Goal: Information Seeking & Learning: Stay updated

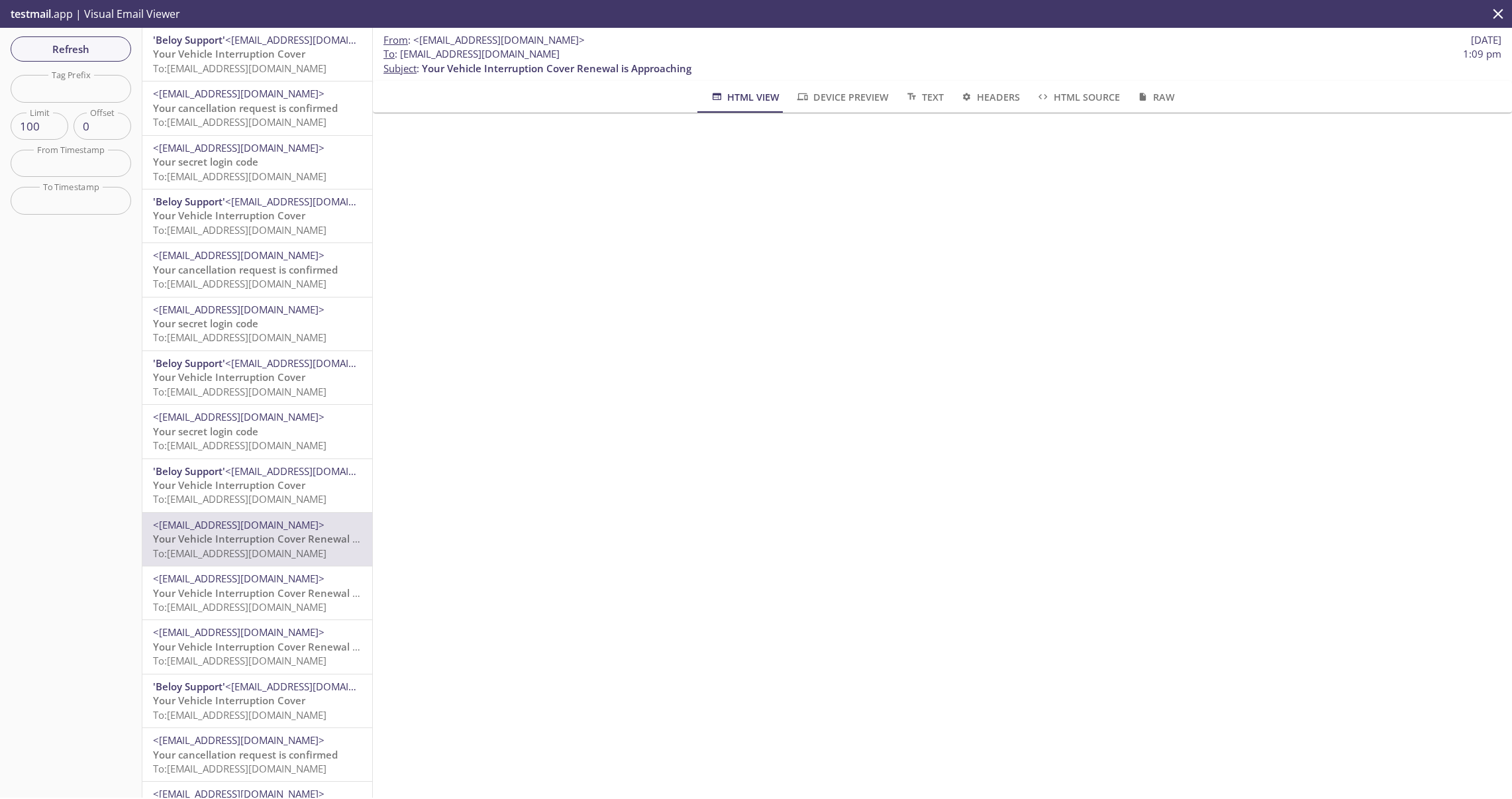
scroll to position [397, 0]
click at [92, 50] on span "Refresh" at bounding box center [71, 48] width 100 height 17
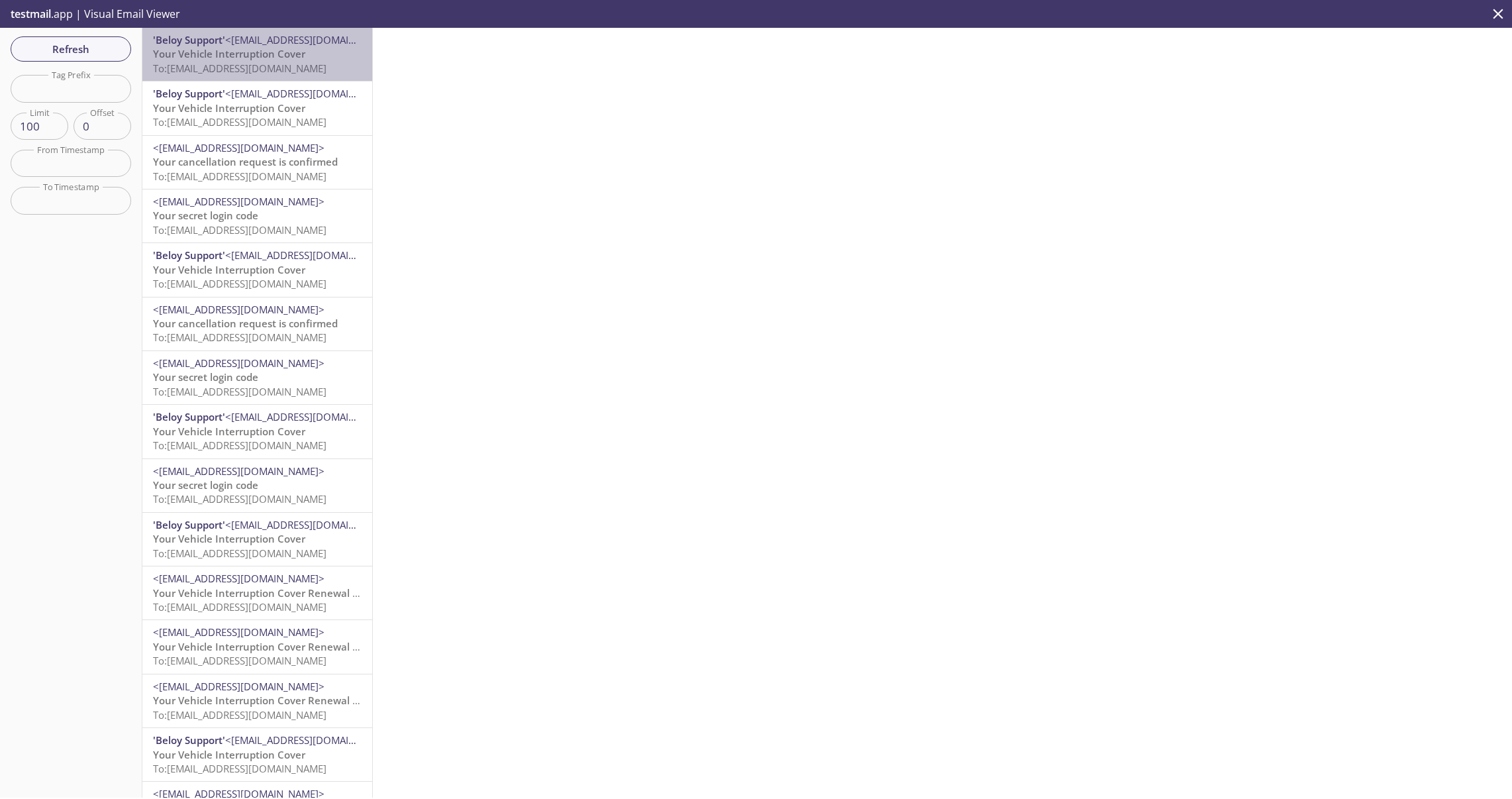
click at [258, 65] on span "To: [EMAIL_ADDRESS][DOMAIN_NAME]" at bounding box center [239, 68] width 174 height 13
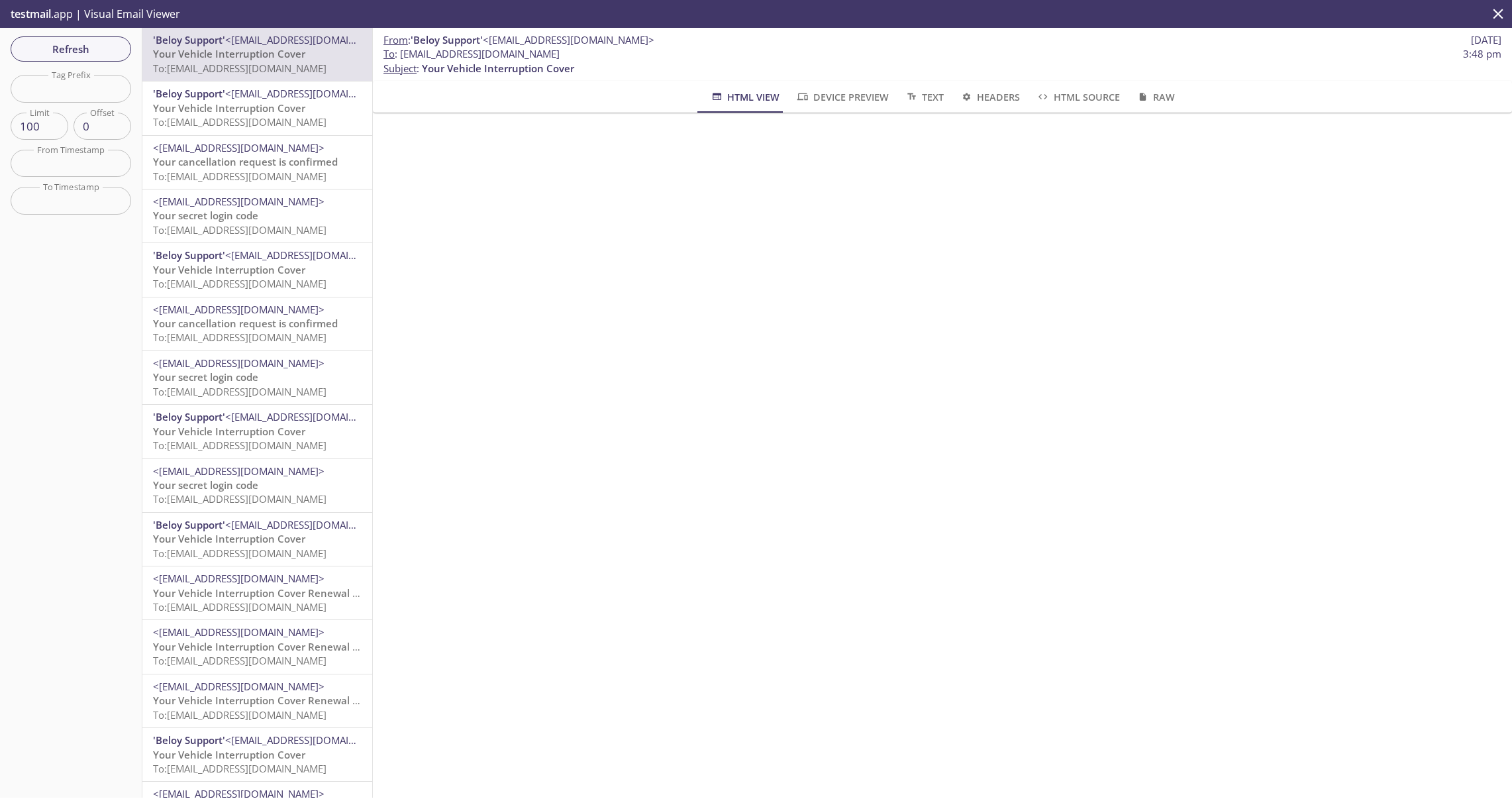
scroll to position [724, 0]
click at [512, 698] on span "Insurance_Certificate_UBER.pdf" at bounding box center [950, 693] width 1007 height 17
click at [1458, 703] on icon "delete" at bounding box center [1466, 700] width 17 height 17
click at [80, 52] on span "Refresh" at bounding box center [71, 48] width 100 height 17
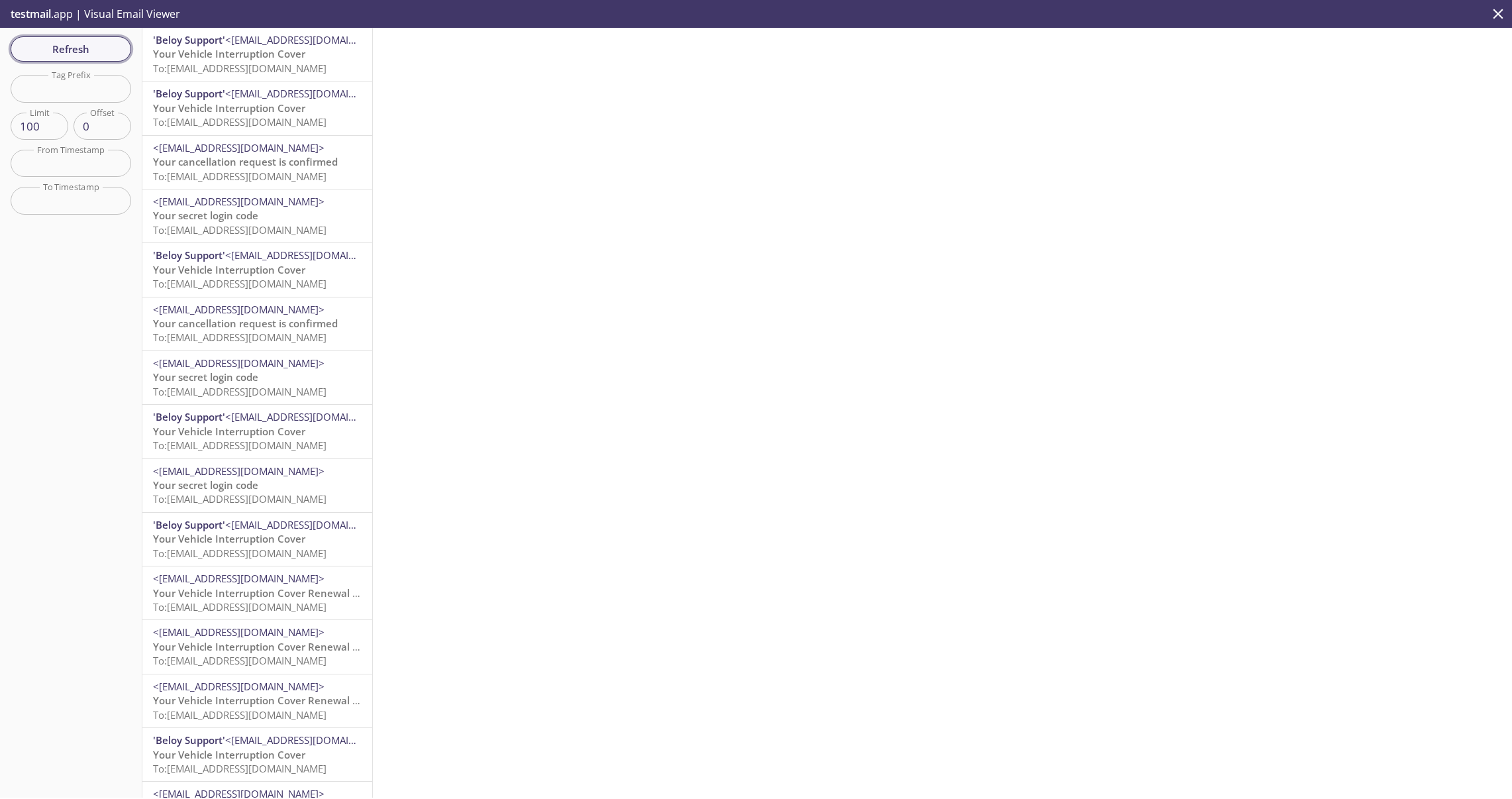
click at [69, 51] on span "Refresh" at bounding box center [71, 48] width 100 height 17
click at [251, 57] on span "Your Vehicle Interruption Cover Renewal is Approaching" at bounding box center [287, 53] width 270 height 13
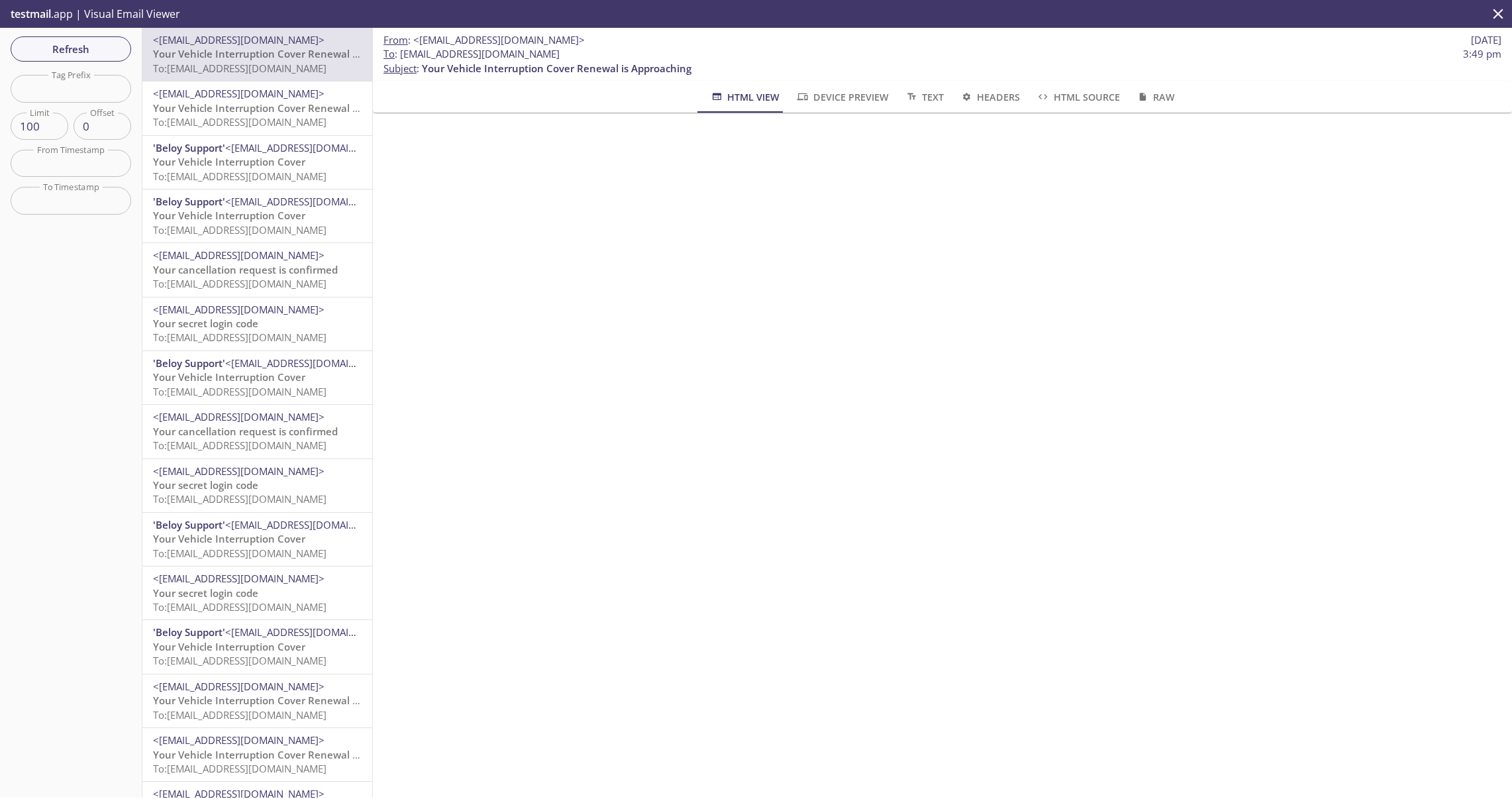
click at [239, 108] on span "Your Vehicle Interruption Cover Renewal is Approaching" at bounding box center [287, 108] width 270 height 13
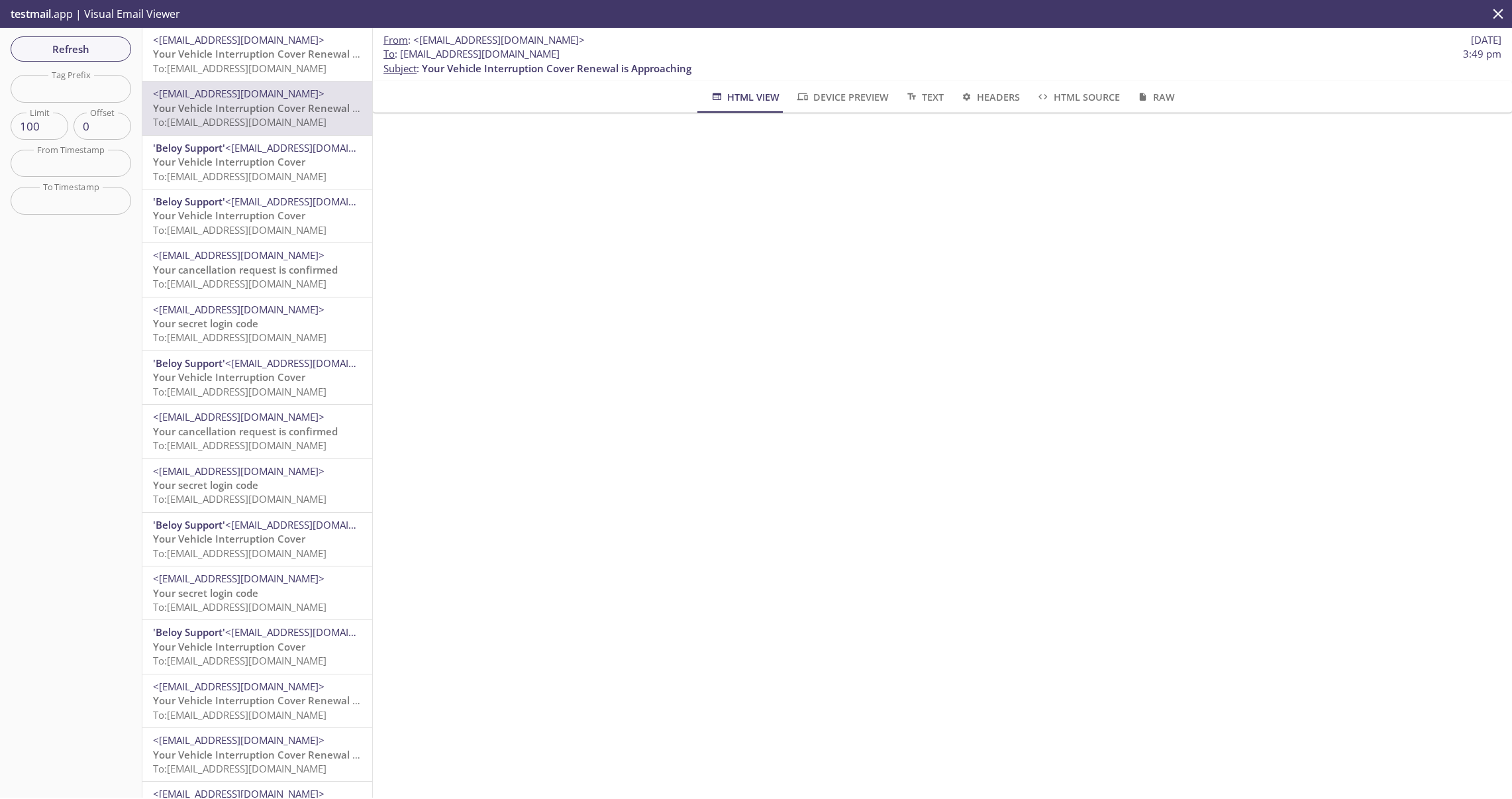
click at [239, 162] on span "Your Vehicle Interruption Cover" at bounding box center [229, 161] width 152 height 13
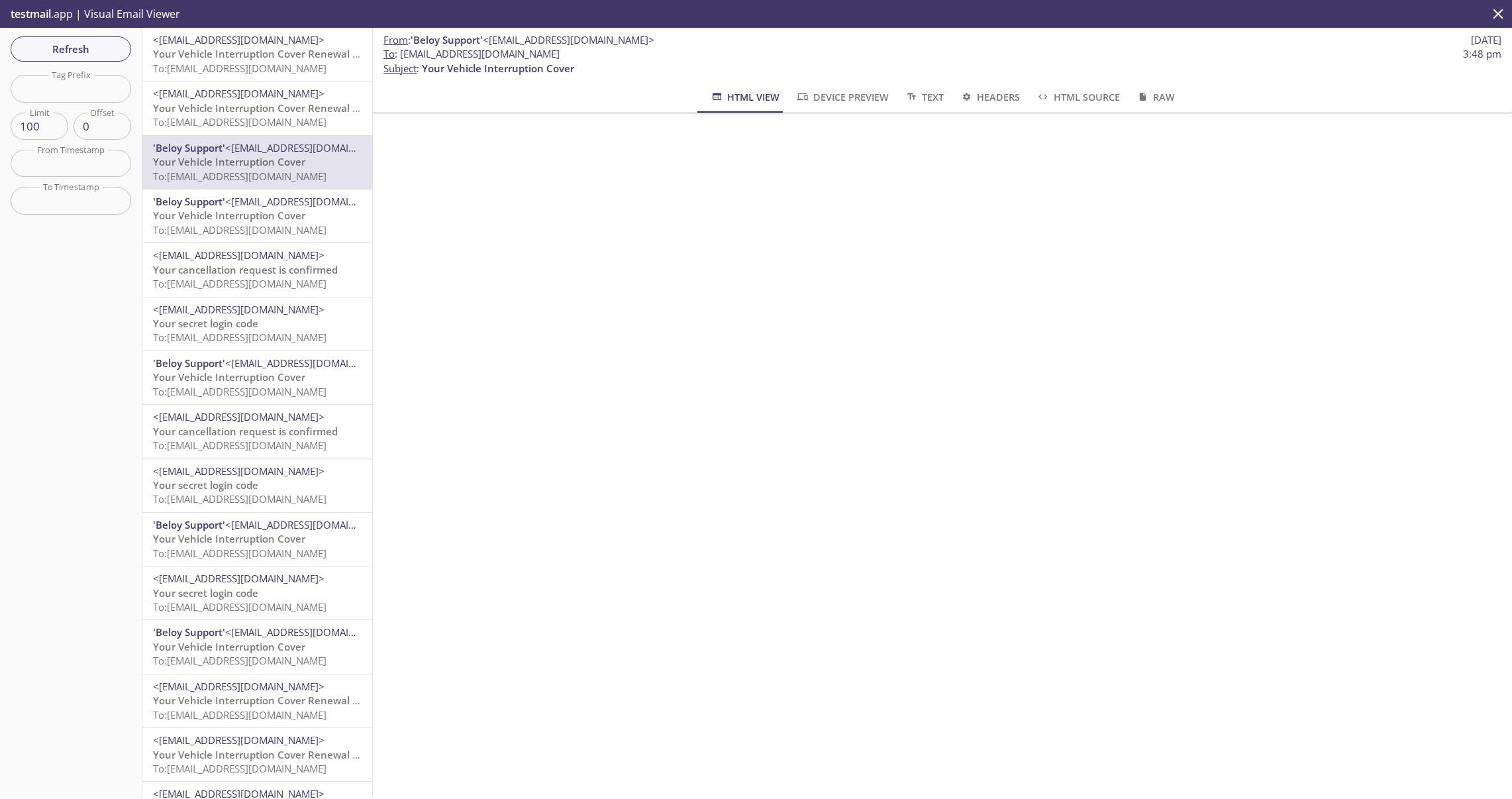
click at [243, 218] on span "Your Vehicle Interruption Cover" at bounding box center [229, 214] width 152 height 13
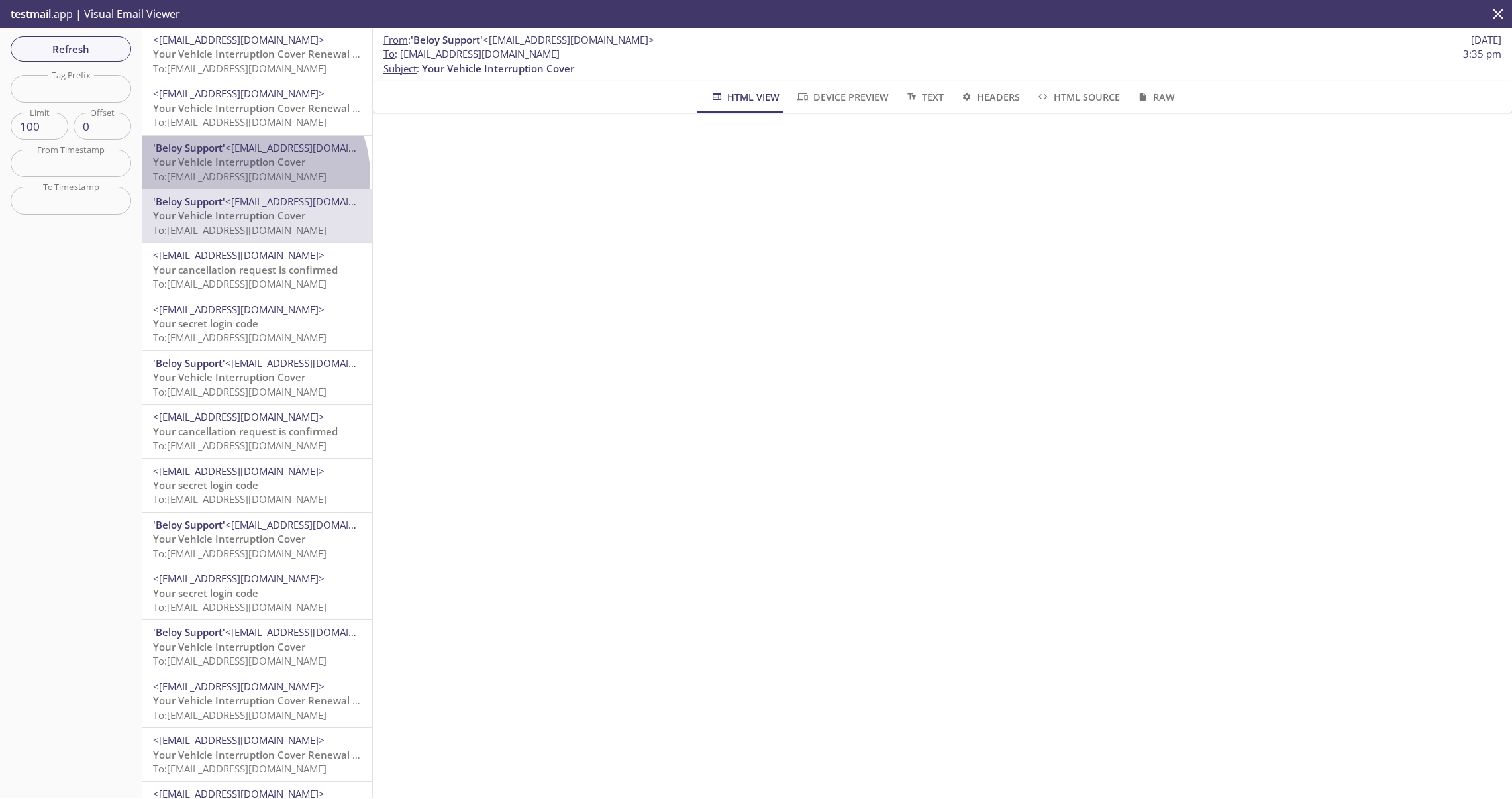
click at [249, 175] on span "To: [EMAIL_ADDRESS][DOMAIN_NAME]" at bounding box center [239, 176] width 174 height 13
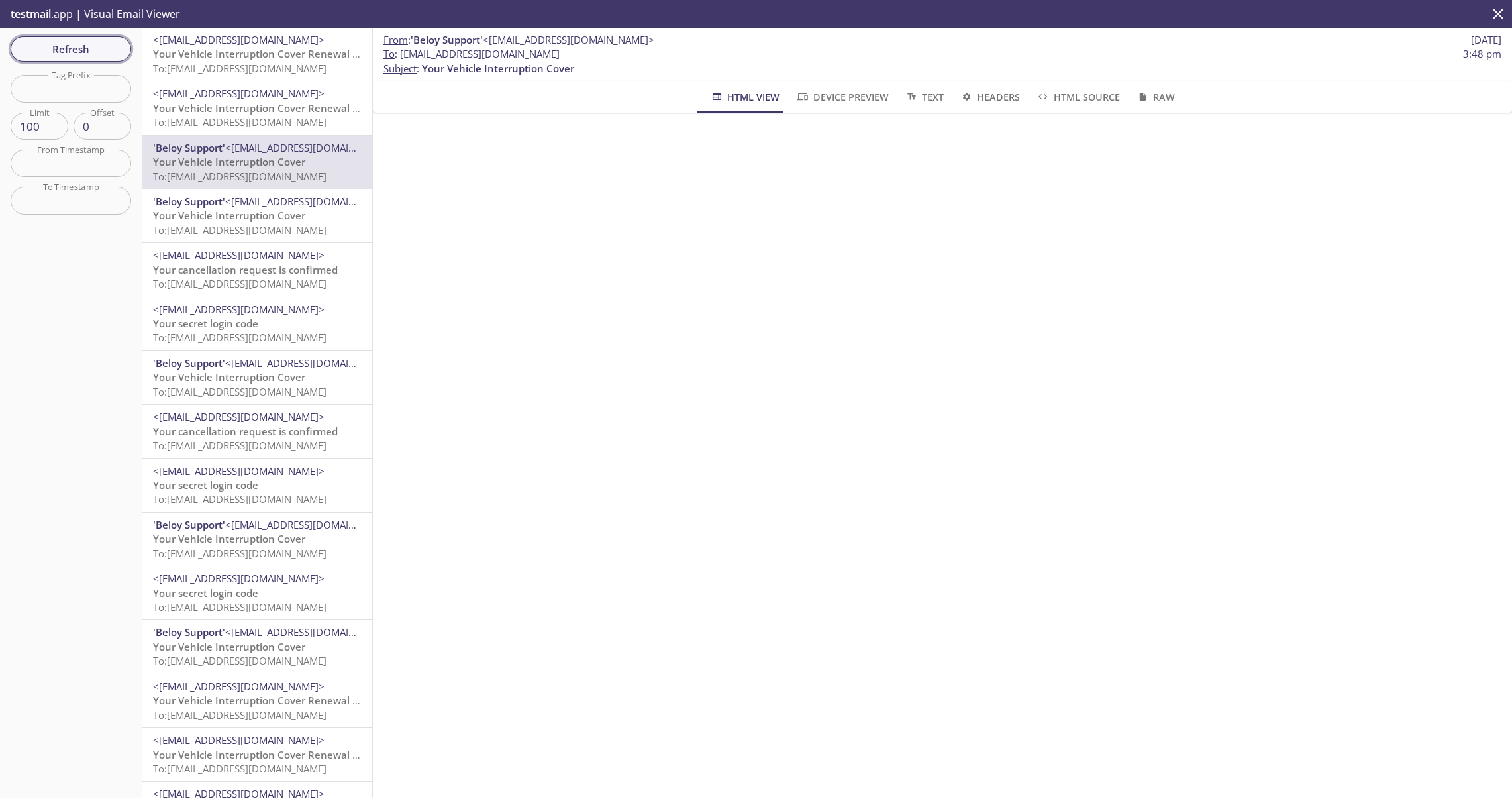
click at [101, 51] on span "Refresh" at bounding box center [71, 48] width 100 height 17
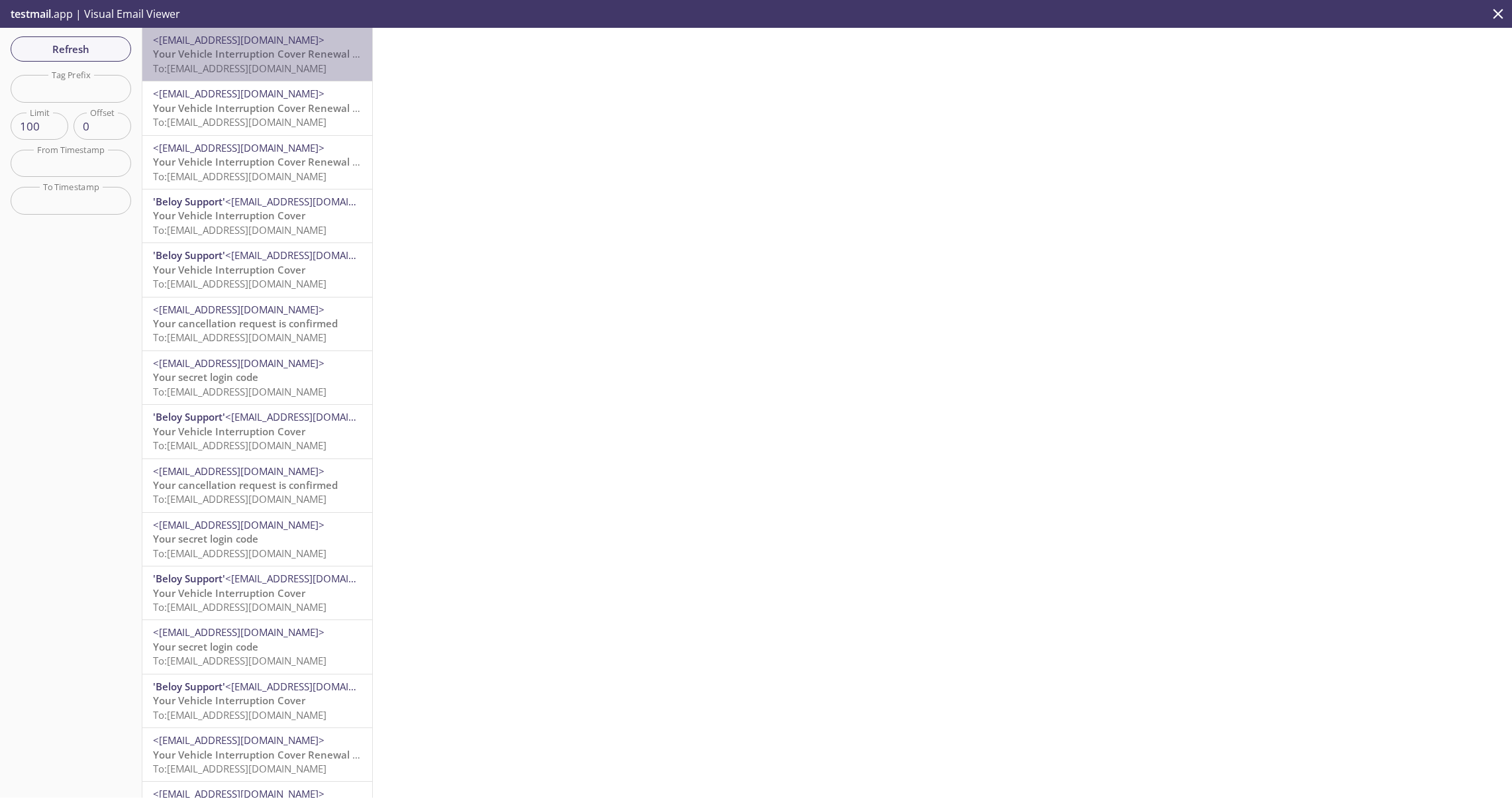
click at [273, 64] on span "To: [EMAIL_ADDRESS][DOMAIN_NAME]" at bounding box center [239, 68] width 174 height 13
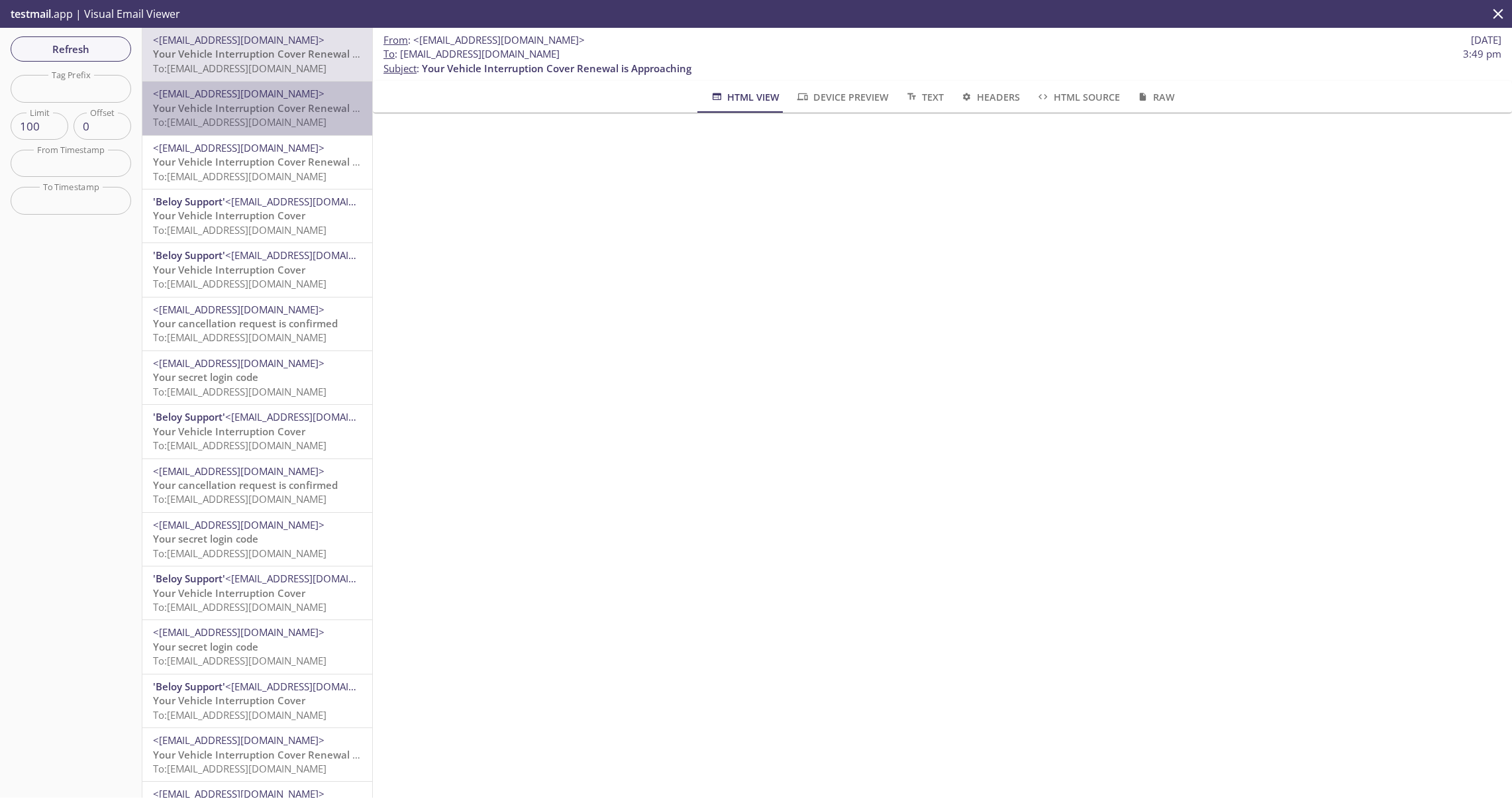
click at [262, 113] on span "Your Vehicle Interruption Cover Renewal is Approaching" at bounding box center [287, 108] width 270 height 13
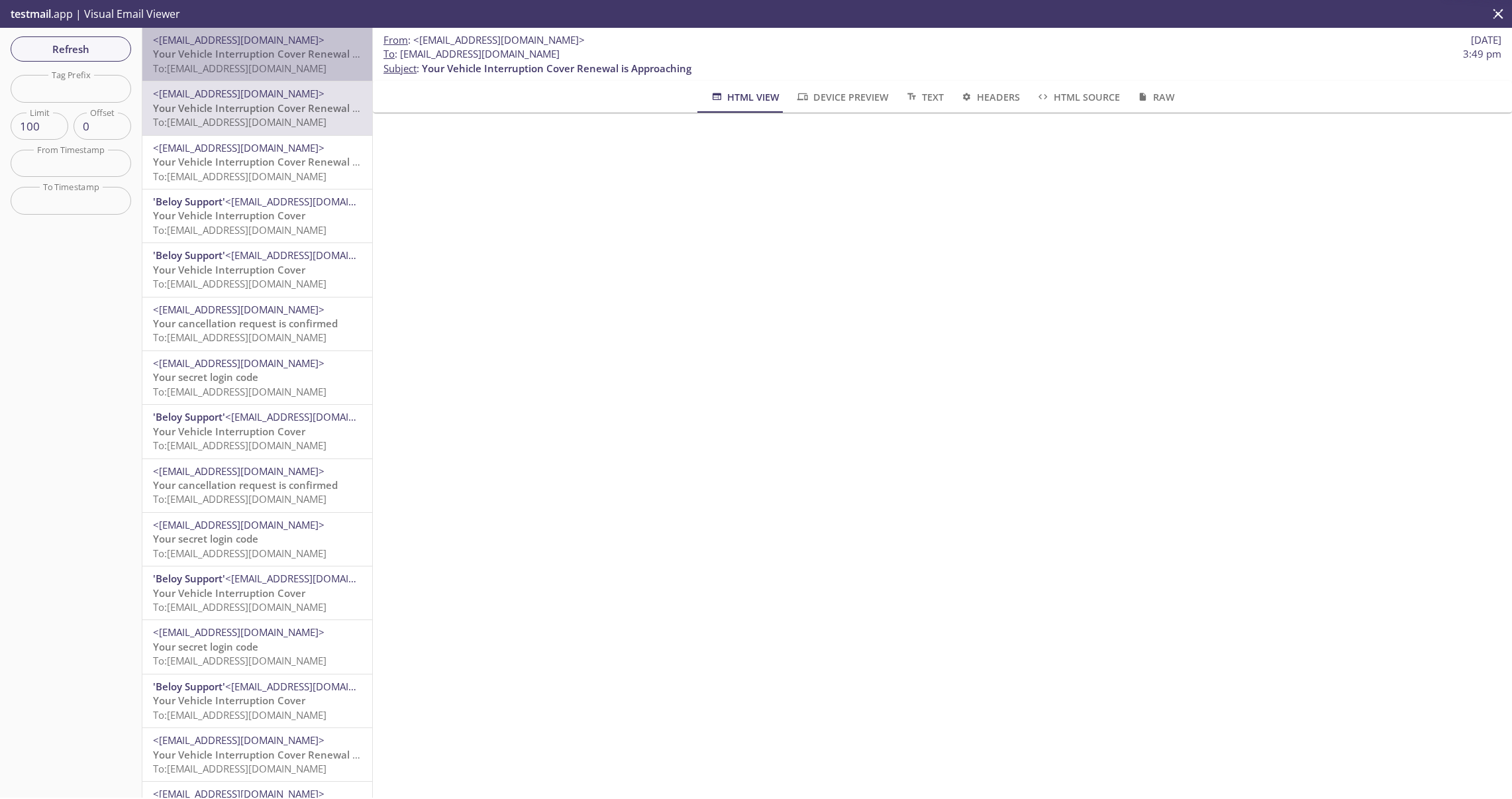
click at [263, 63] on span "To: [EMAIL_ADDRESS][DOMAIN_NAME]" at bounding box center [239, 68] width 174 height 13
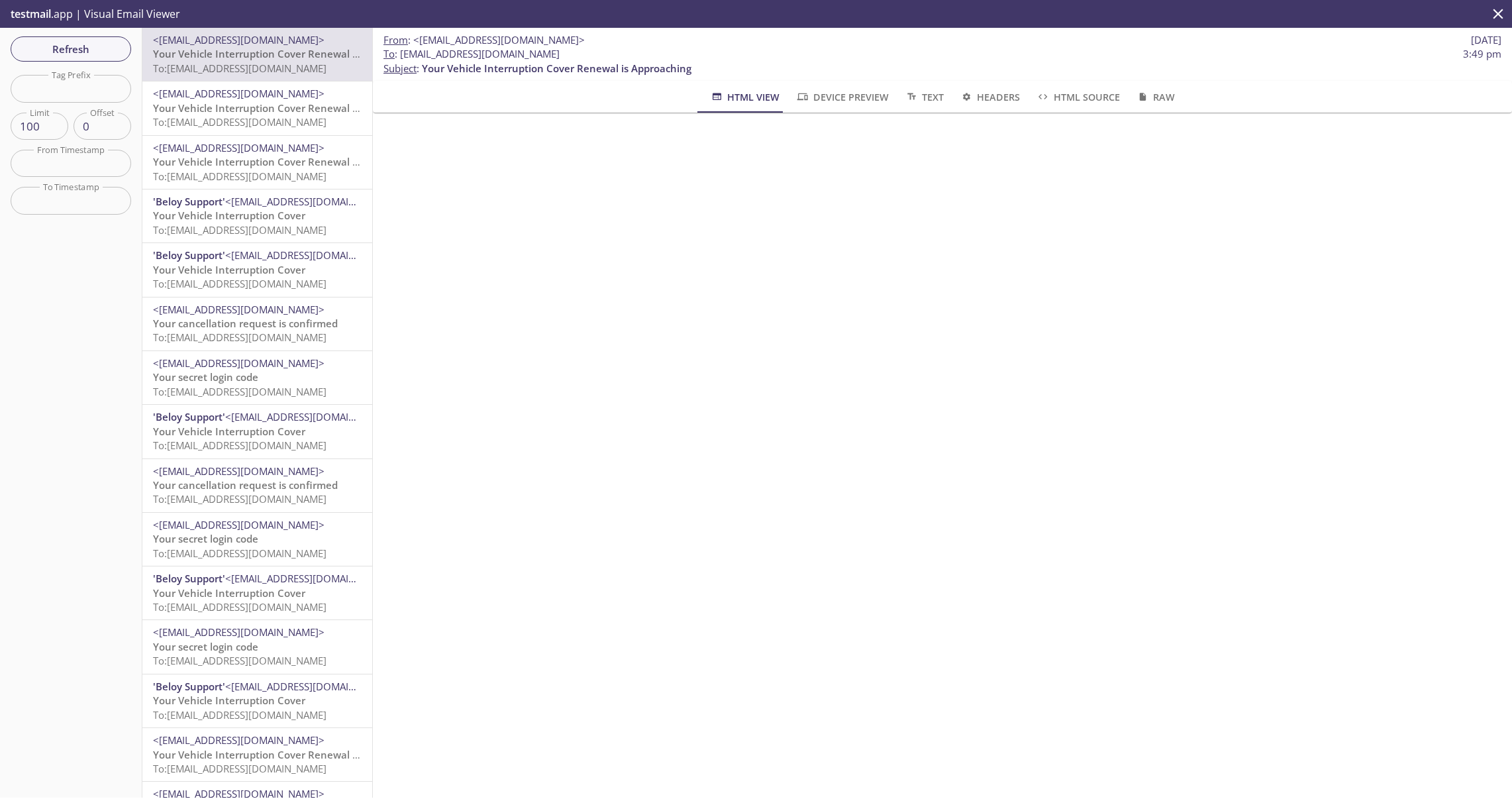
click at [246, 206] on span "<[EMAIL_ADDRESS][DOMAIN_NAME]>" at bounding box center [311, 201] width 172 height 13
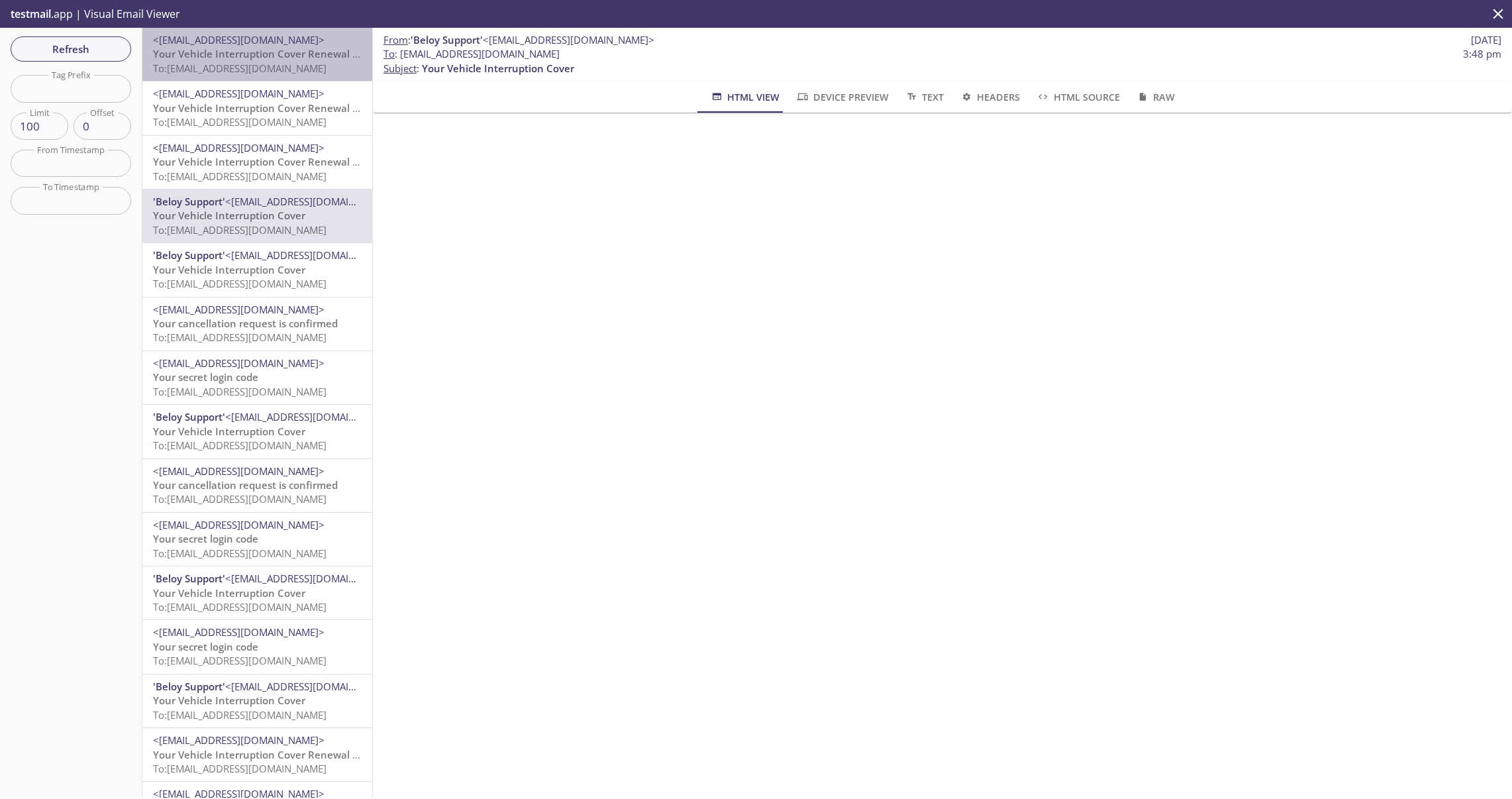
click at [259, 62] on span "To: [EMAIL_ADDRESS][DOMAIN_NAME]" at bounding box center [239, 68] width 174 height 13
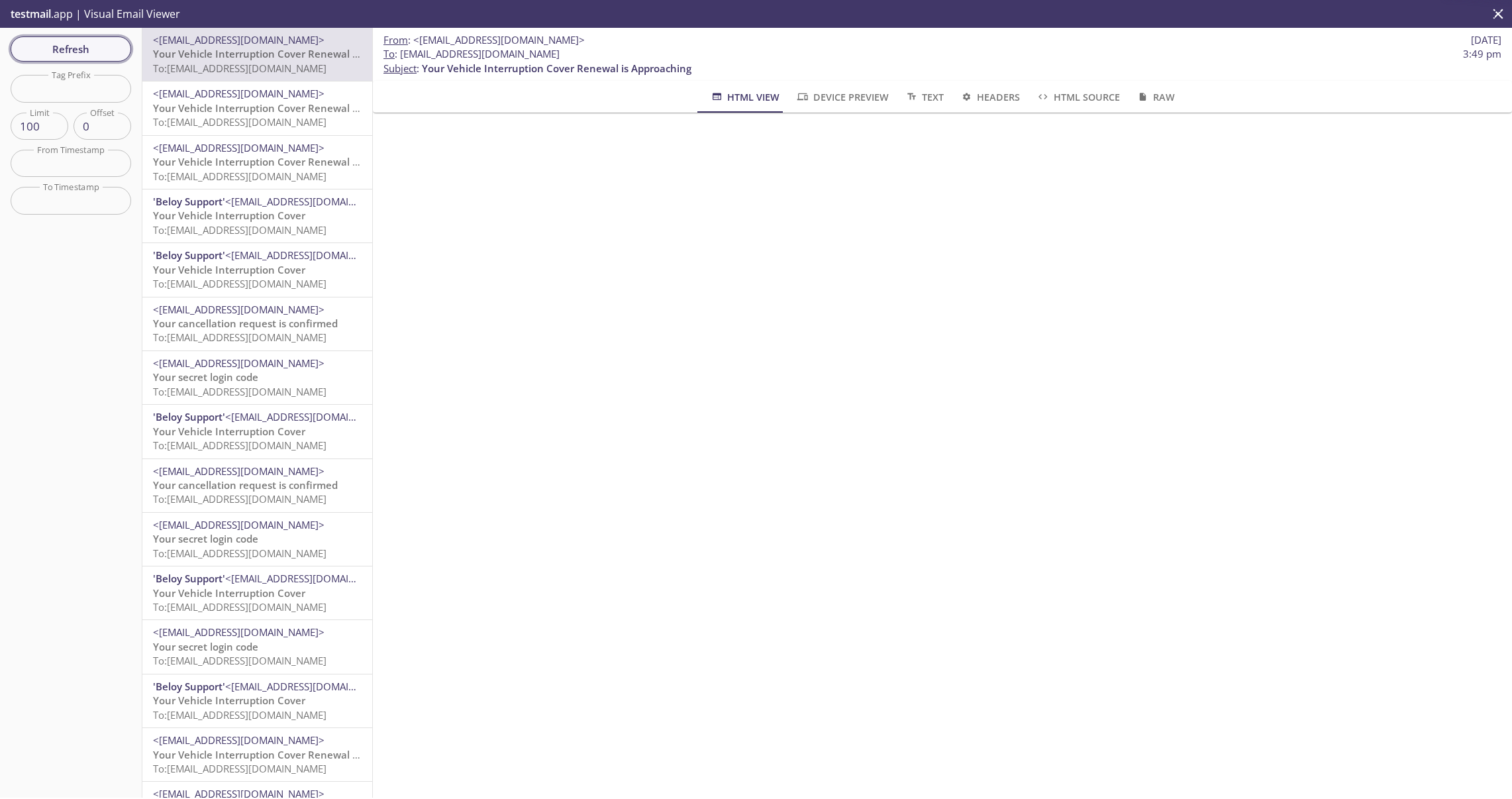
click at [88, 53] on span "Refresh" at bounding box center [71, 48] width 100 height 17
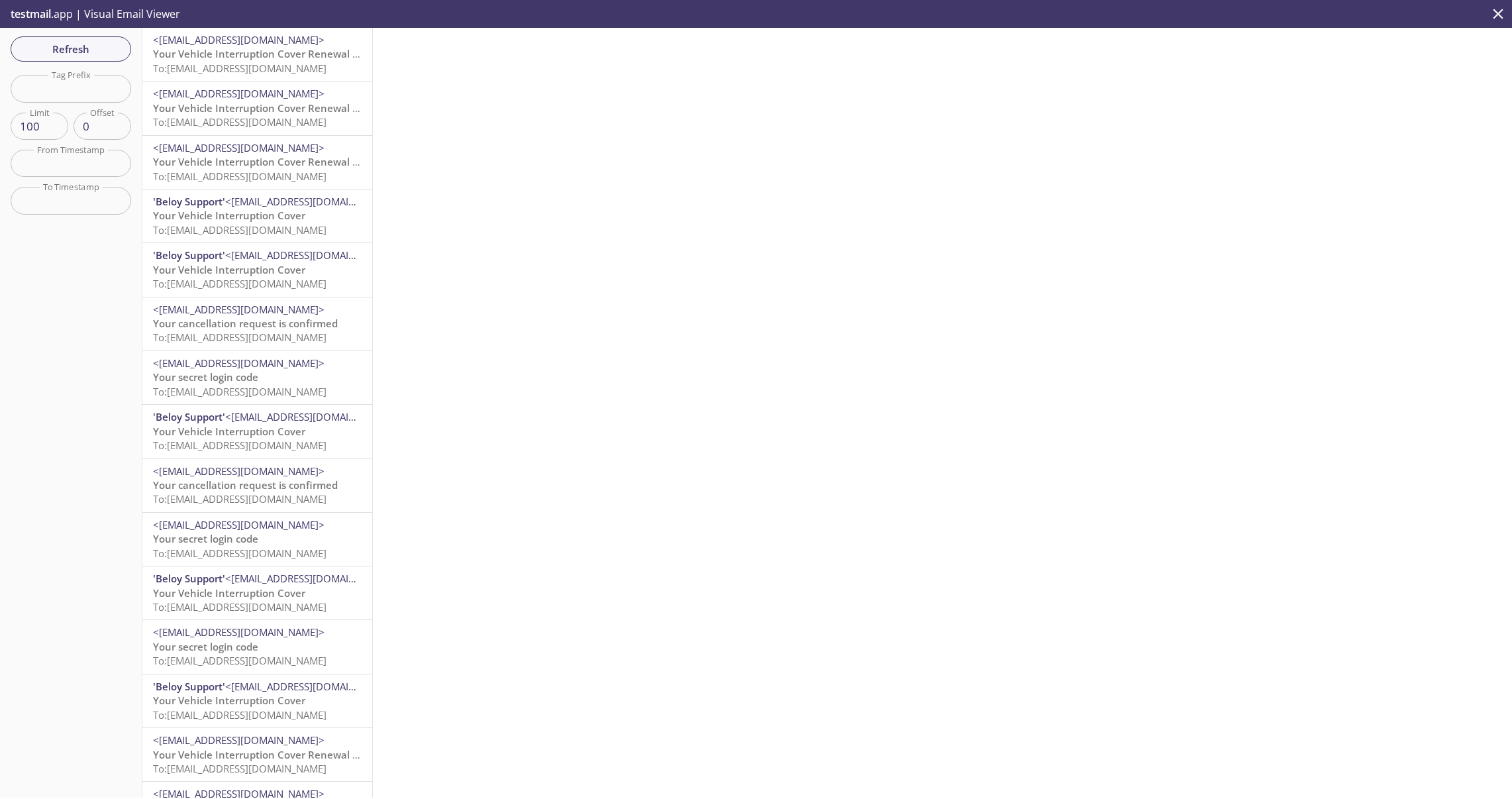
click at [252, 103] on span "Your Vehicle Interruption Cover Renewal is Approaching" at bounding box center [287, 108] width 270 height 13
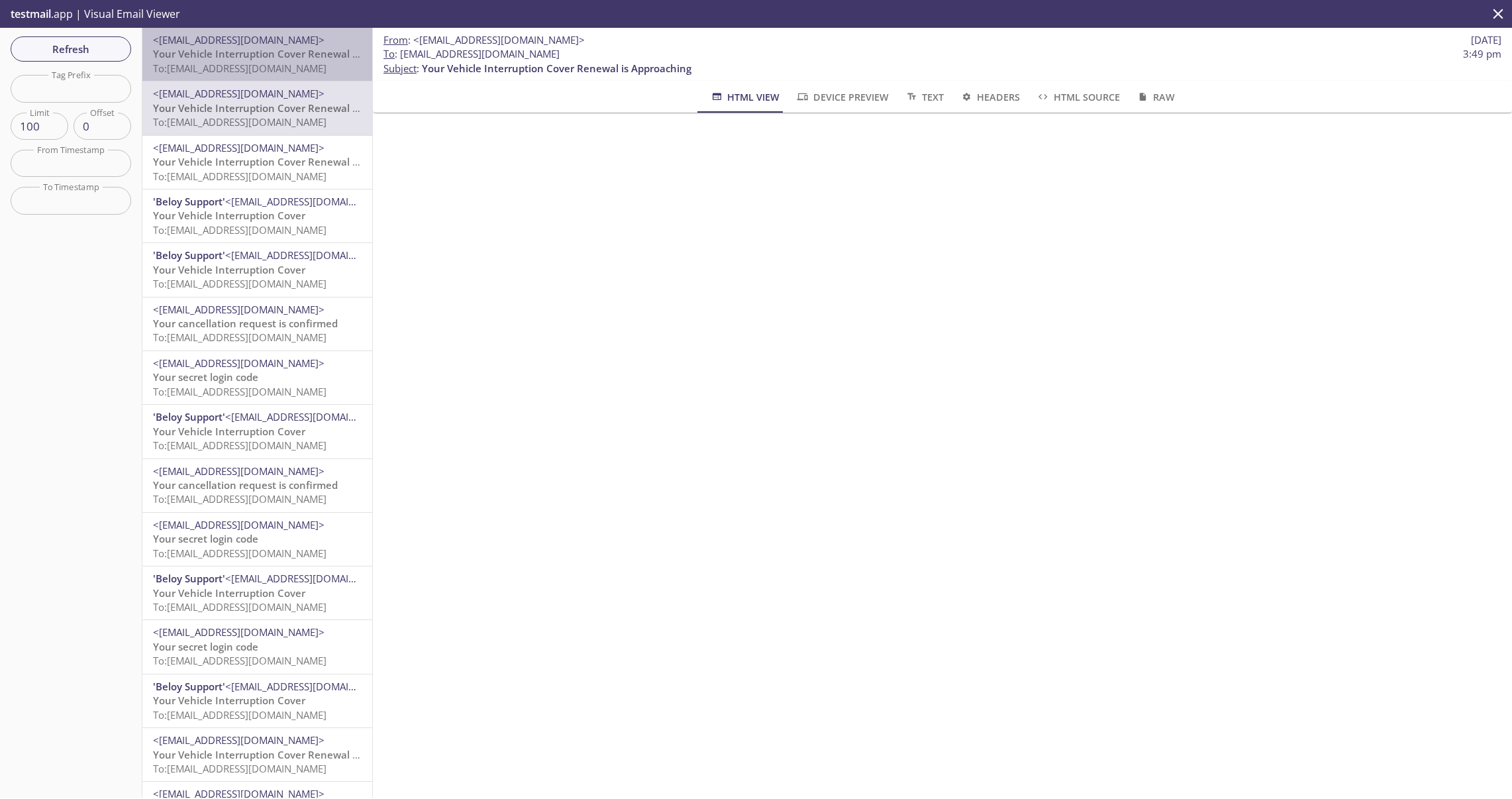
click at [266, 48] on span "Your Vehicle Interruption Cover Renewal is Approaching" at bounding box center [287, 53] width 270 height 13
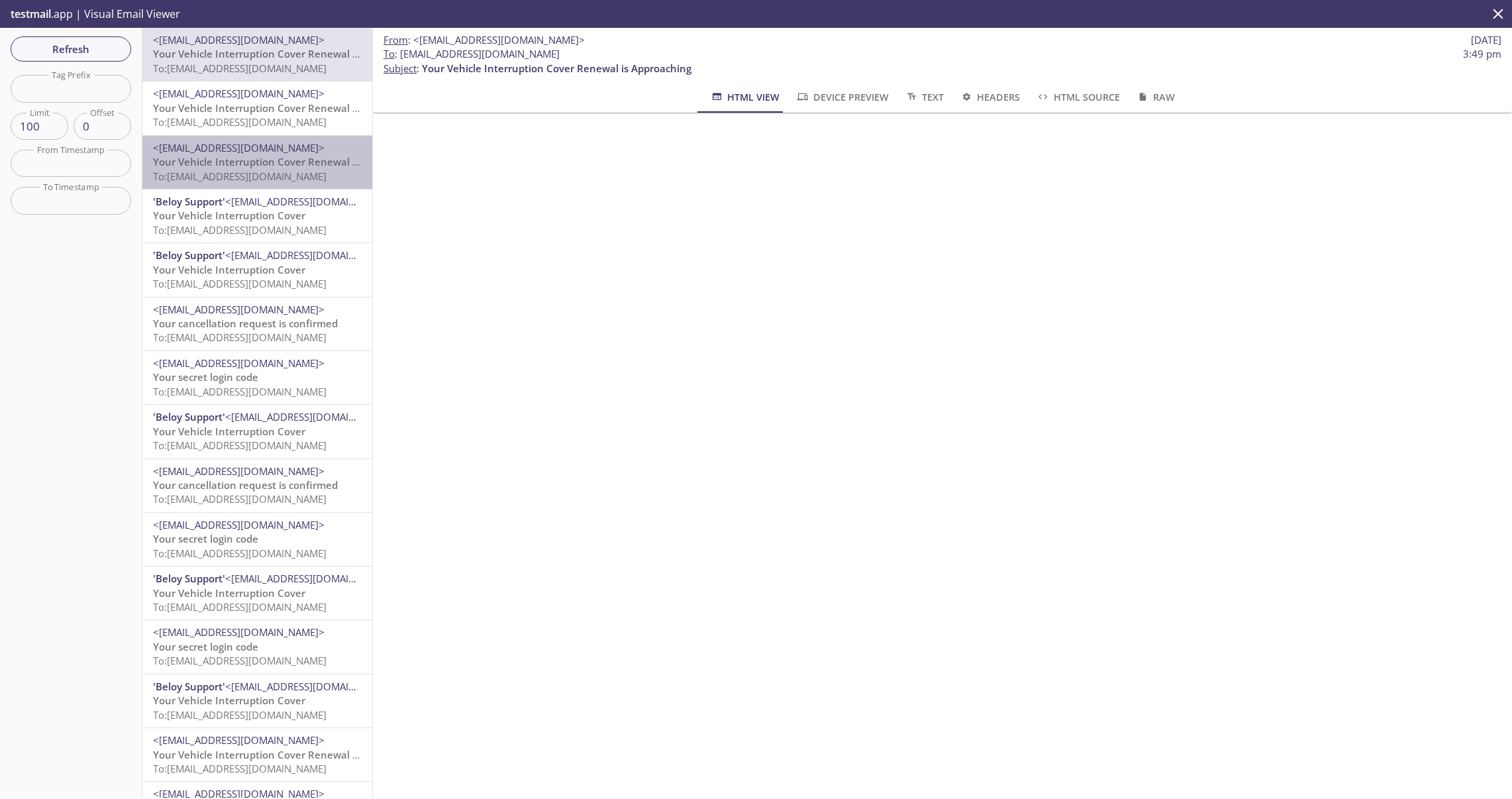
click at [264, 160] on span "Your Vehicle Interruption Cover Renewal is Approaching" at bounding box center [287, 161] width 270 height 13
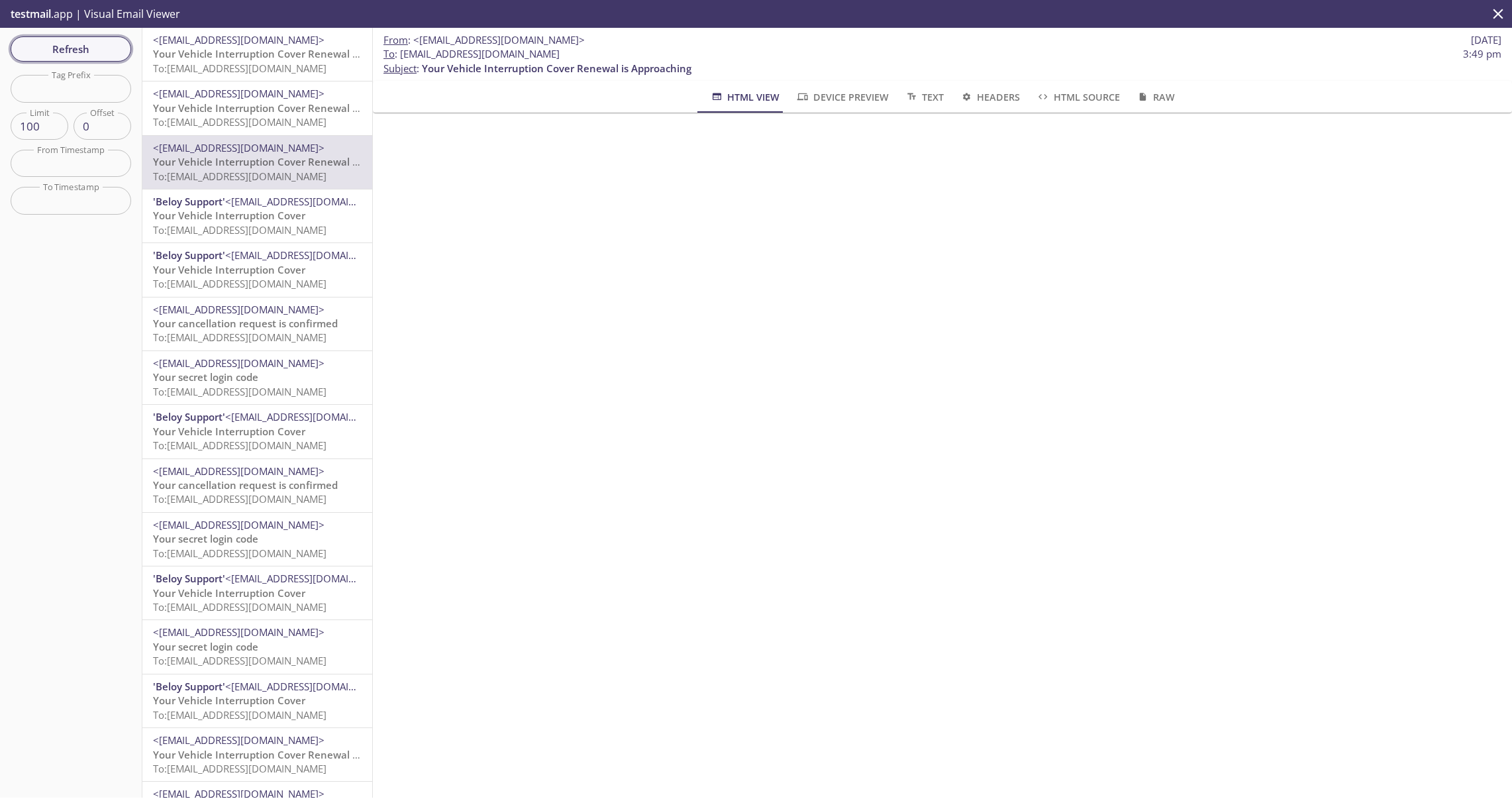
click at [95, 50] on span "Refresh" at bounding box center [71, 48] width 100 height 17
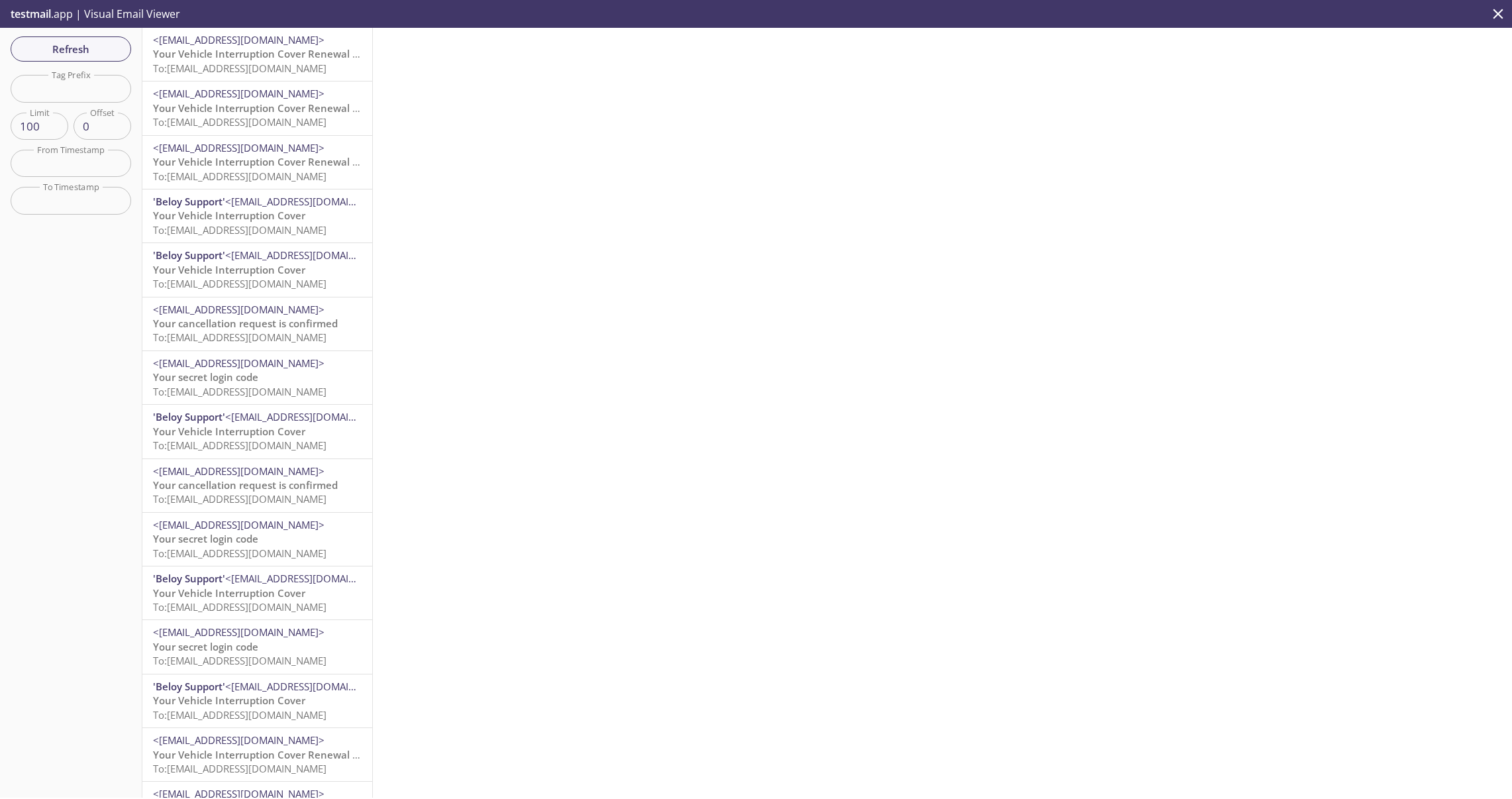
click at [294, 60] on span "Your Vehicle Interruption Cover Renewal is Approaching" at bounding box center [287, 53] width 270 height 13
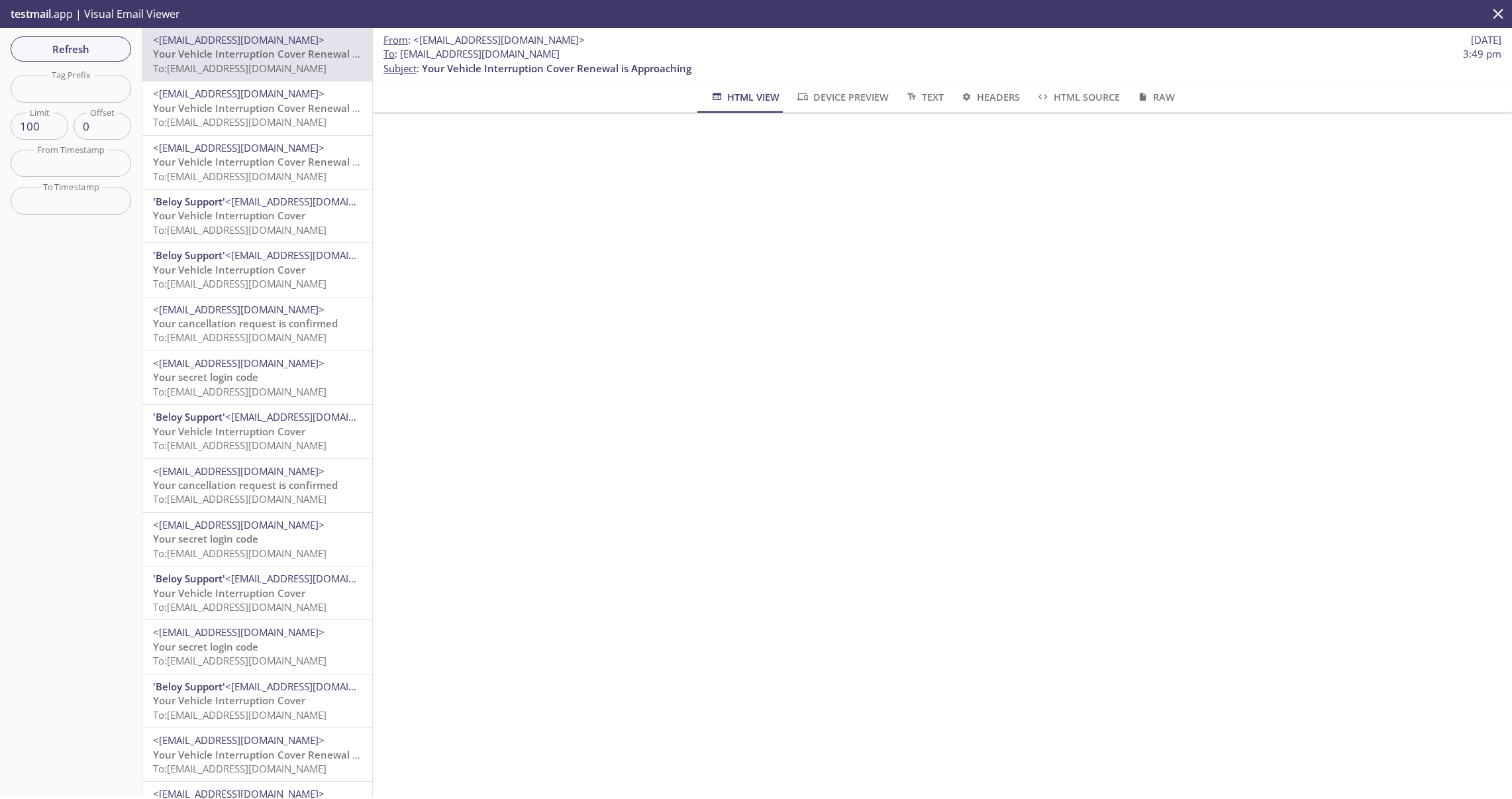
click at [276, 101] on span "Your Vehicle Interruption Cover Renewal is Approaching" at bounding box center [287, 108] width 270 height 13
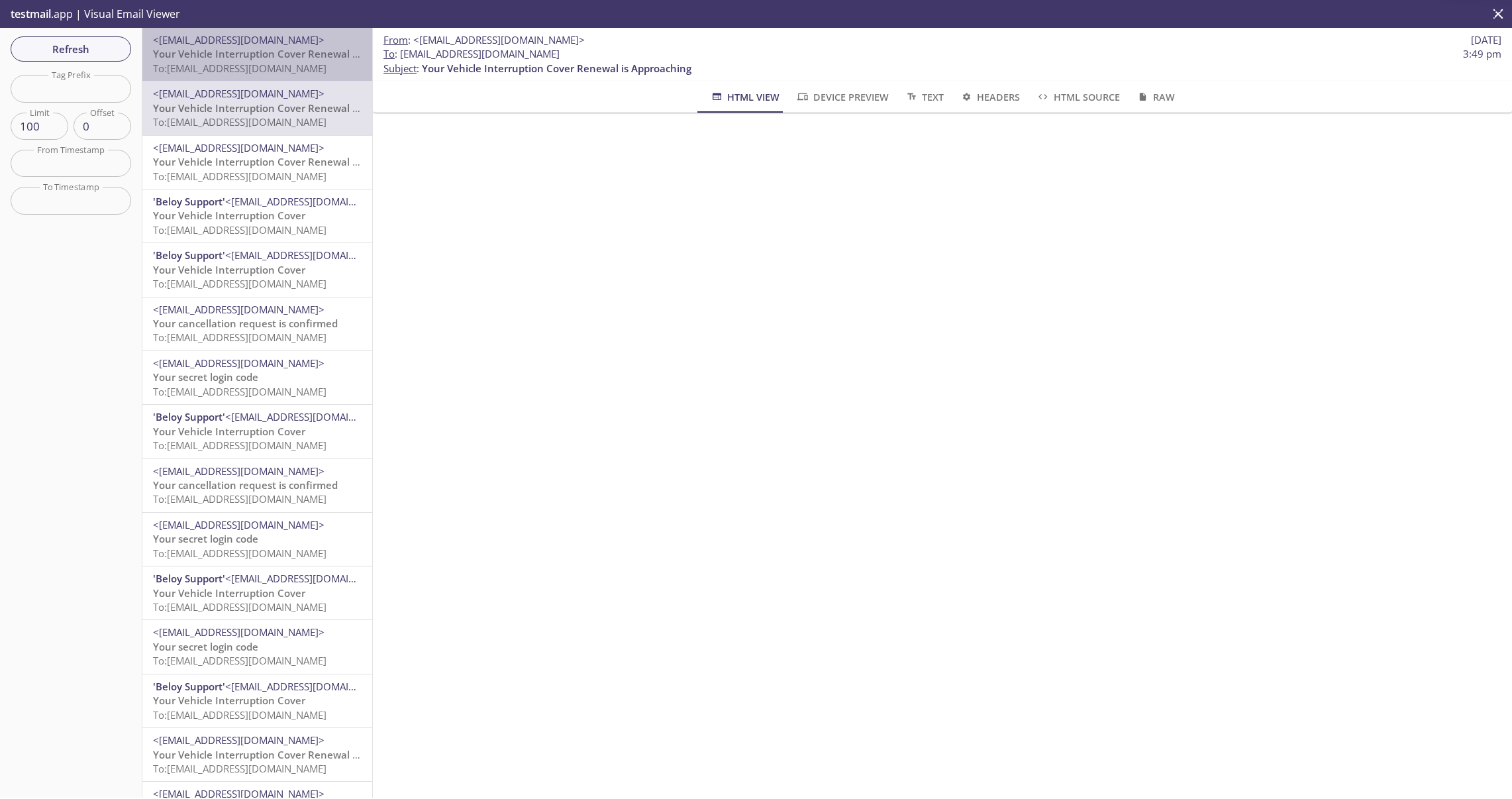
click at [285, 62] on span "To: [EMAIL_ADDRESS][DOMAIN_NAME]" at bounding box center [239, 68] width 174 height 13
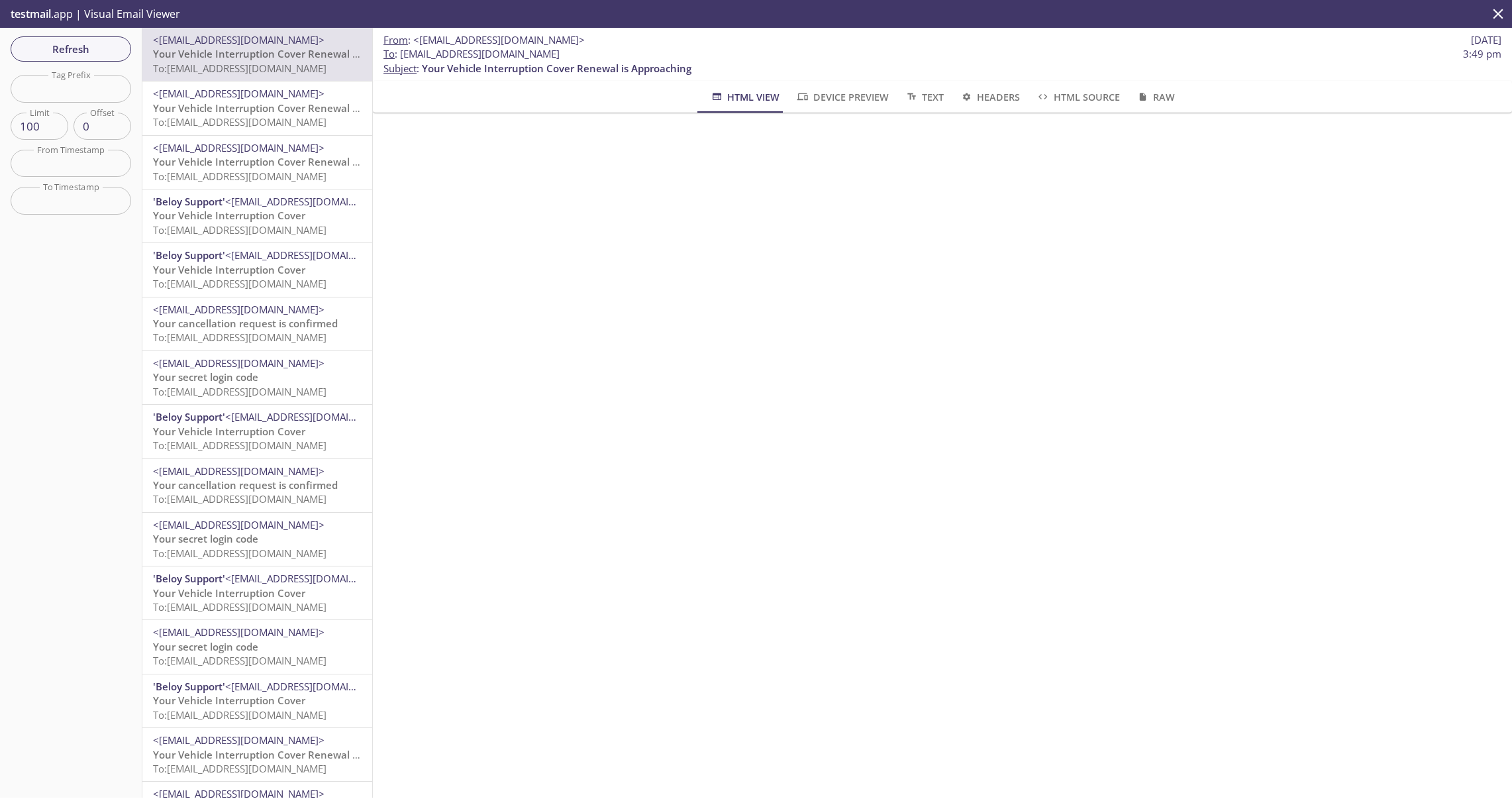
click at [283, 110] on span "Your Vehicle Interruption Cover Renewal is Approaching" at bounding box center [287, 108] width 270 height 13
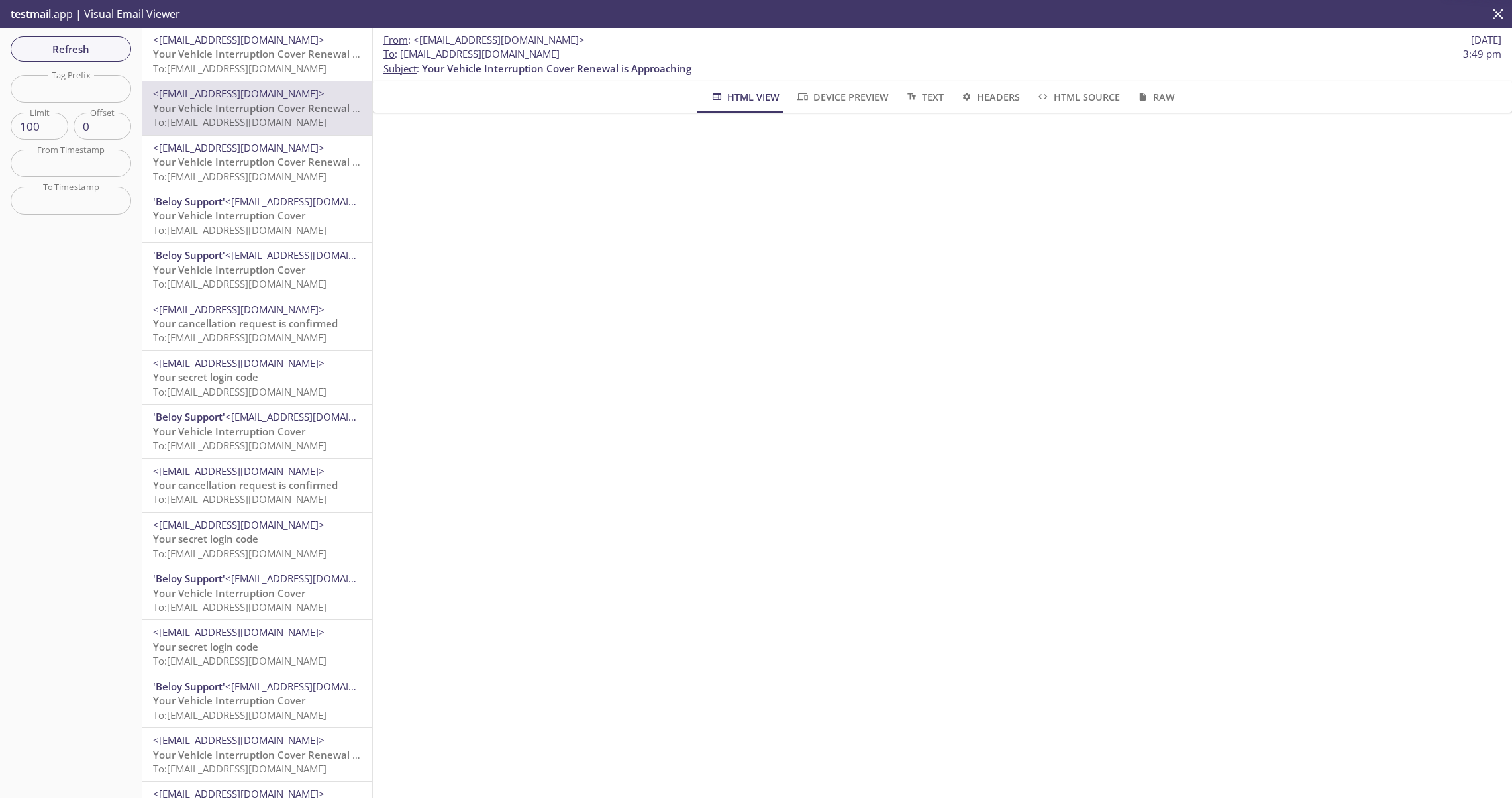
click at [279, 139] on div "<[EMAIL_ADDRESS][DOMAIN_NAME]> Your Vehicle Interruption Cover Renewal is Appro…" at bounding box center [257, 163] width 230 height 53
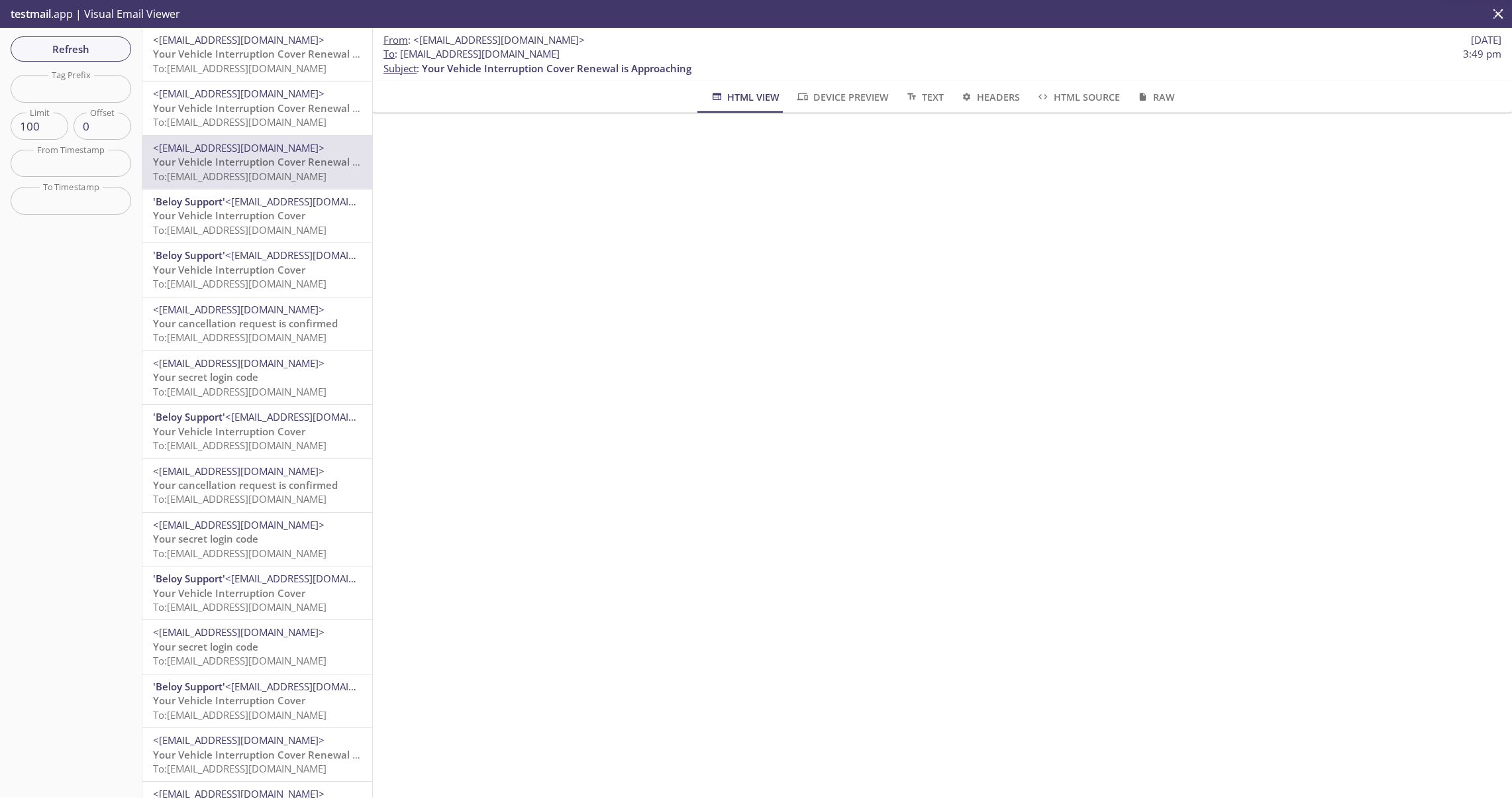
click at [287, 58] on span "Your Vehicle Interruption Cover Renewal is Approaching" at bounding box center [287, 53] width 270 height 13
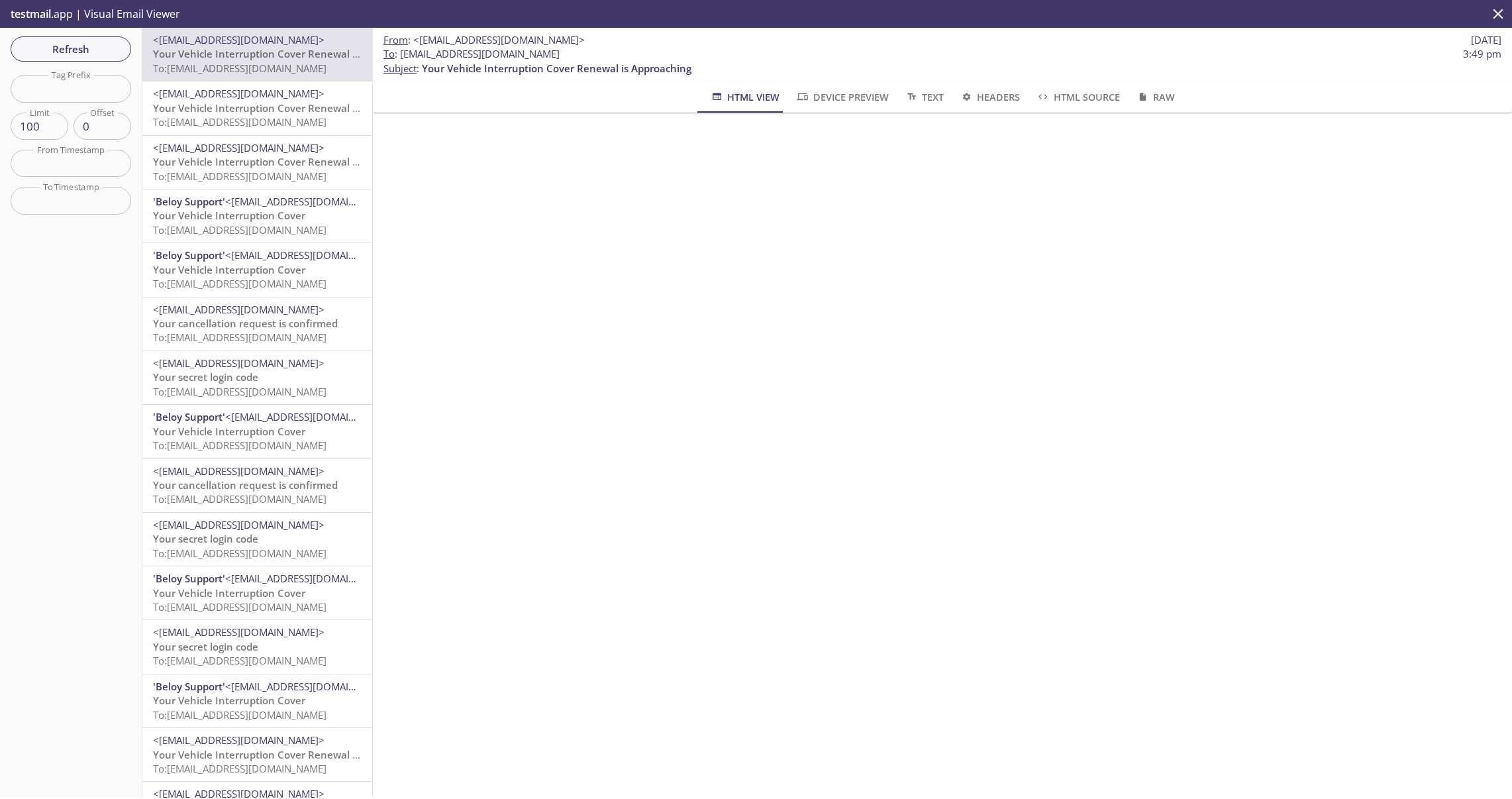
click at [279, 108] on span "Your Vehicle Interruption Cover Renewal is Approaching" at bounding box center [287, 108] width 270 height 13
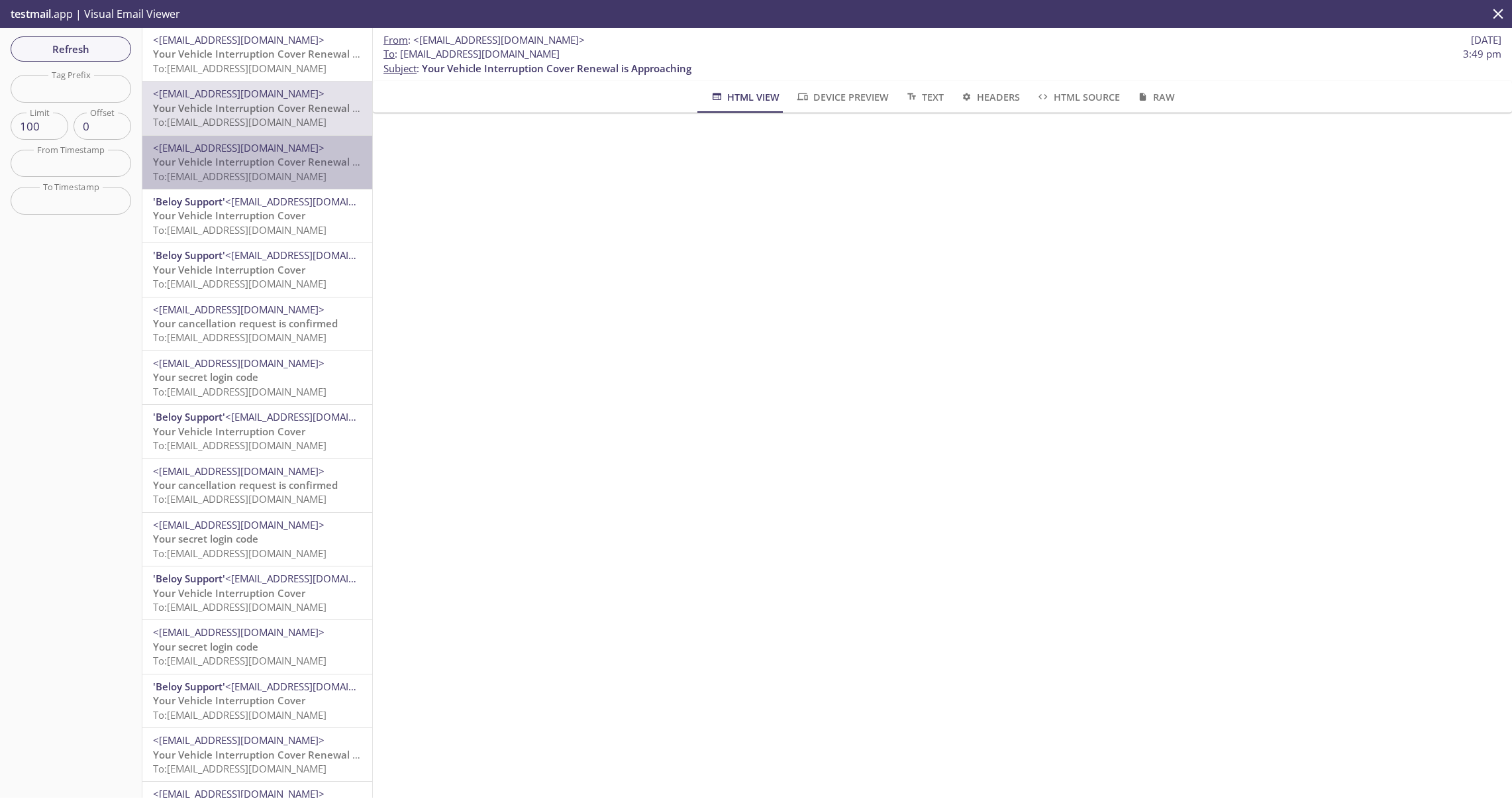
click at [293, 157] on span "Your Vehicle Interruption Cover Renewal is Approaching" at bounding box center [287, 161] width 270 height 13
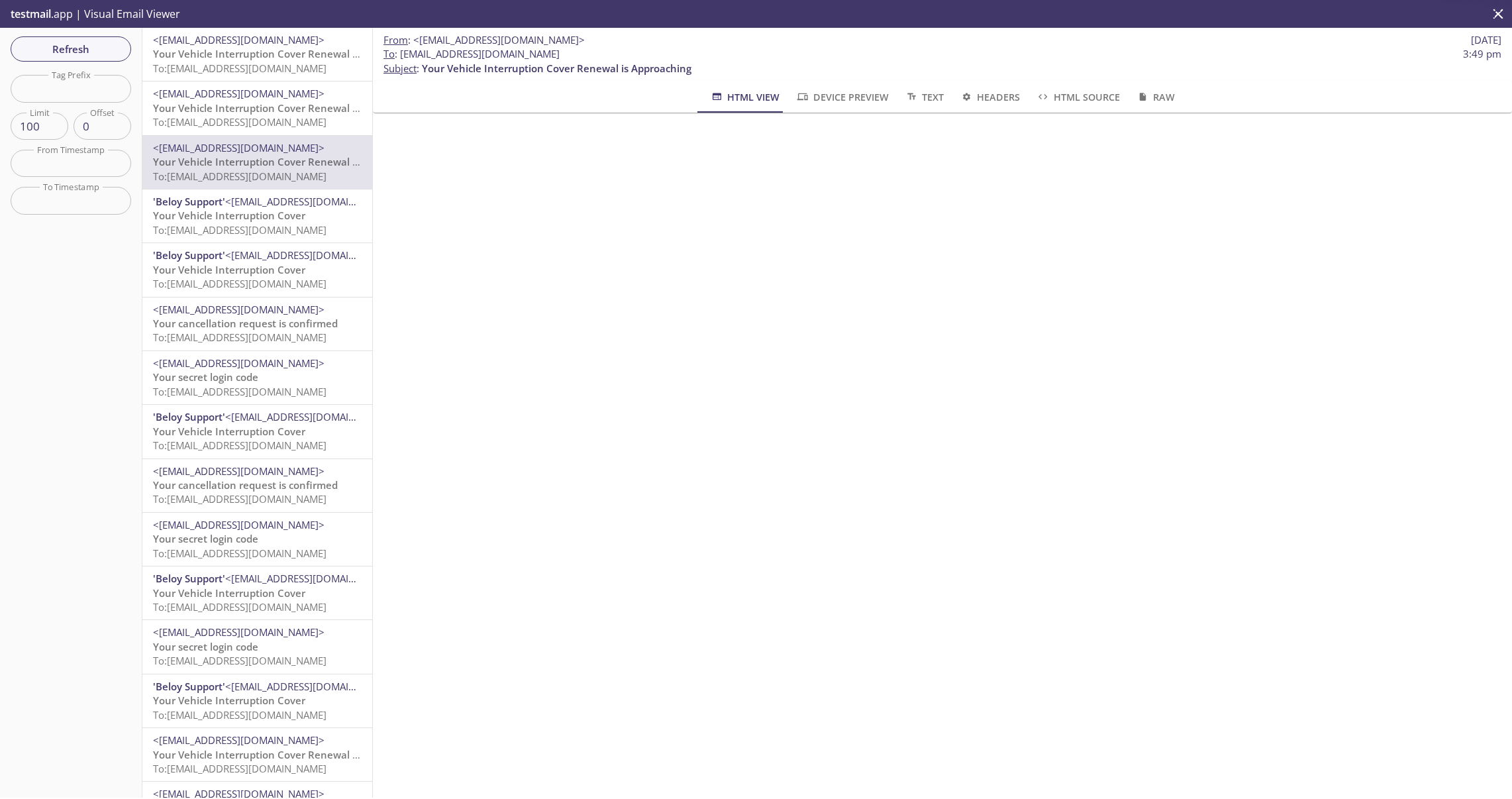
click at [292, 52] on span "Your Vehicle Interruption Cover Renewal is Approaching" at bounding box center [287, 53] width 270 height 13
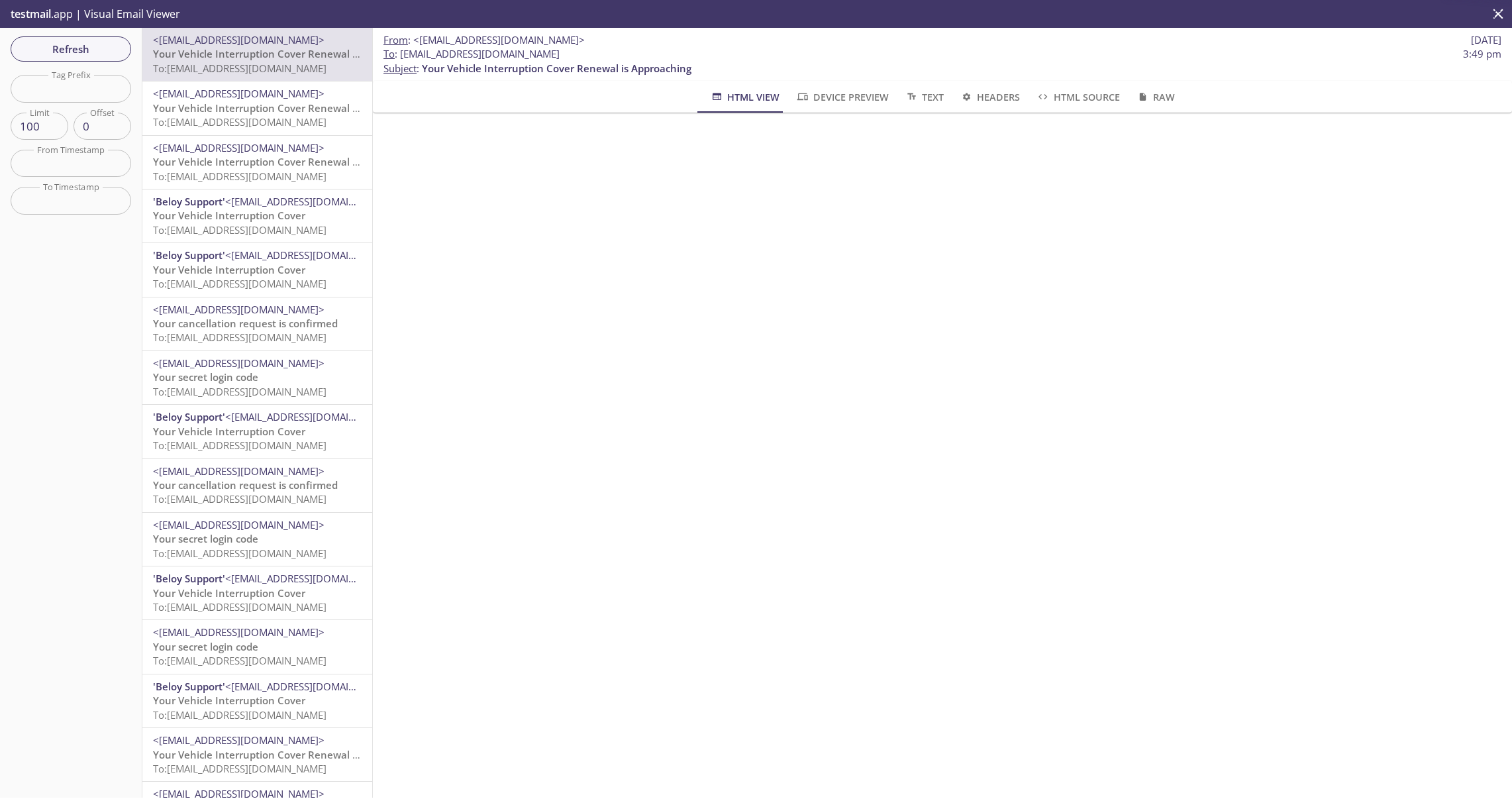
click at [295, 101] on span "Your Vehicle Interruption Cover Renewal is Approaching" at bounding box center [287, 108] width 270 height 13
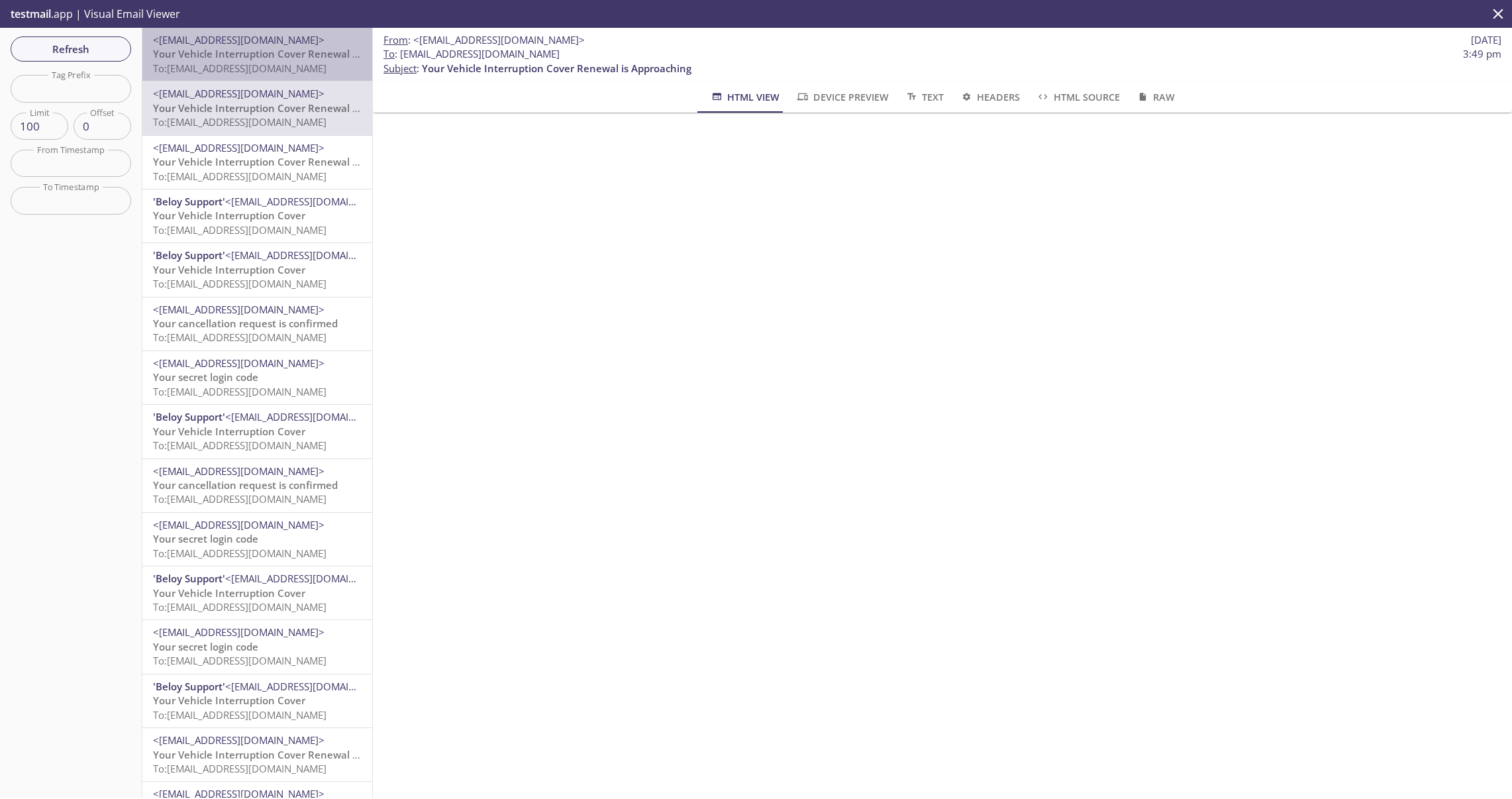
click at [289, 54] on span "Your Vehicle Interruption Cover Renewal is Approaching" at bounding box center [287, 53] width 270 height 13
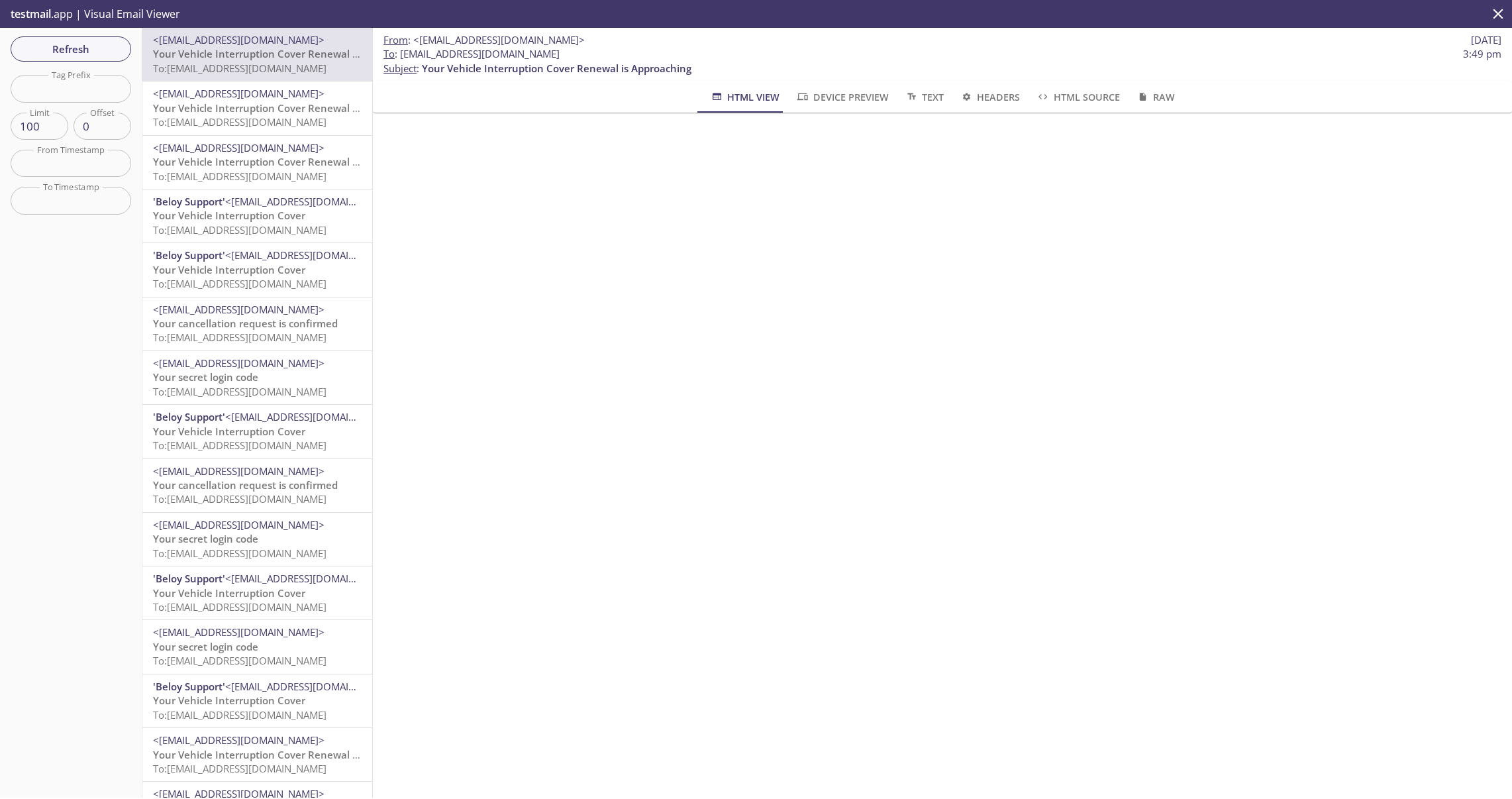
click at [279, 97] on span "<[EMAIL_ADDRESS][DOMAIN_NAME]>" at bounding box center [239, 93] width 172 height 13
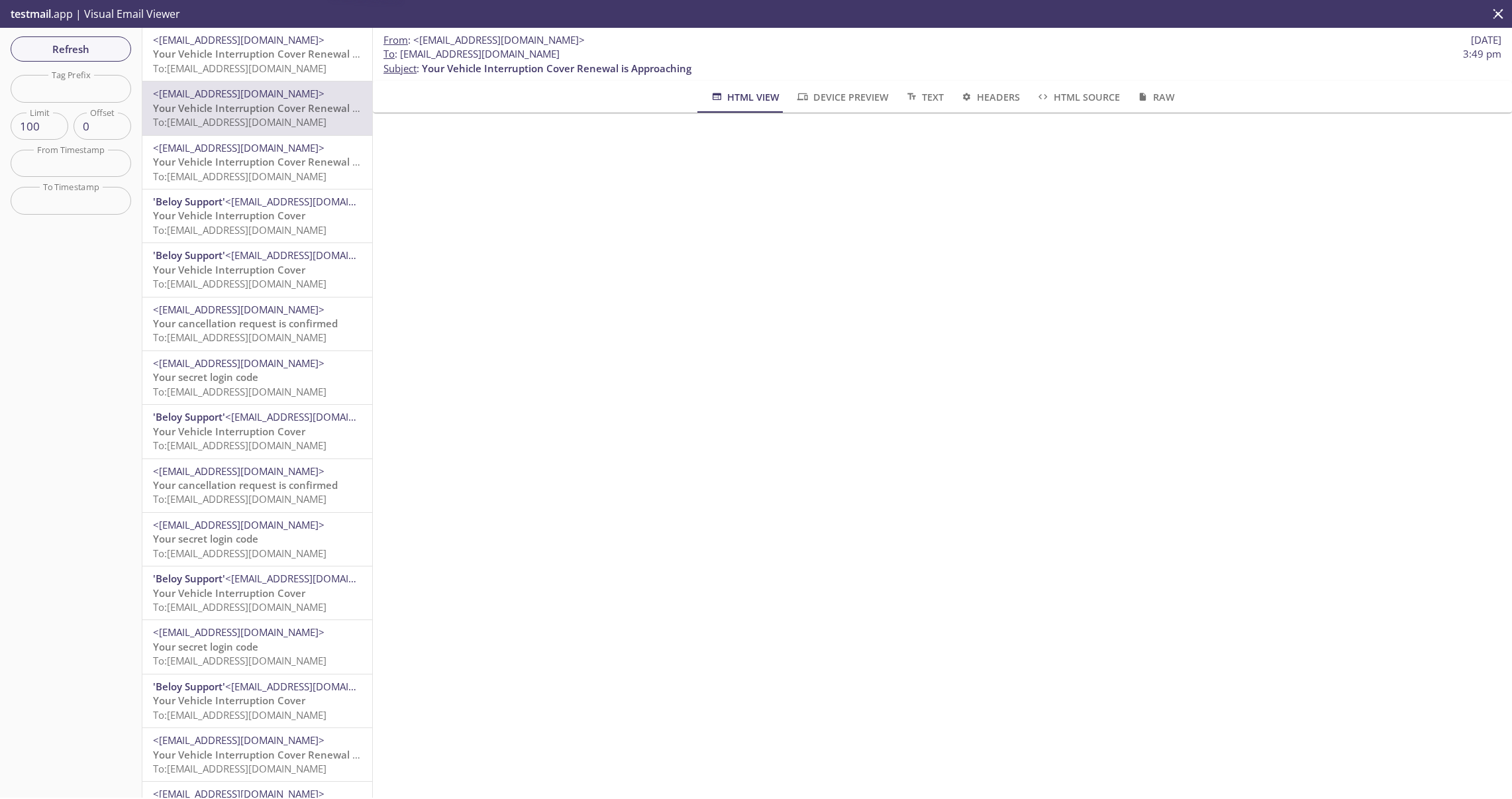
click at [282, 45] on span "<[EMAIL_ADDRESS][DOMAIN_NAME]>" at bounding box center [257, 40] width 208 height 14
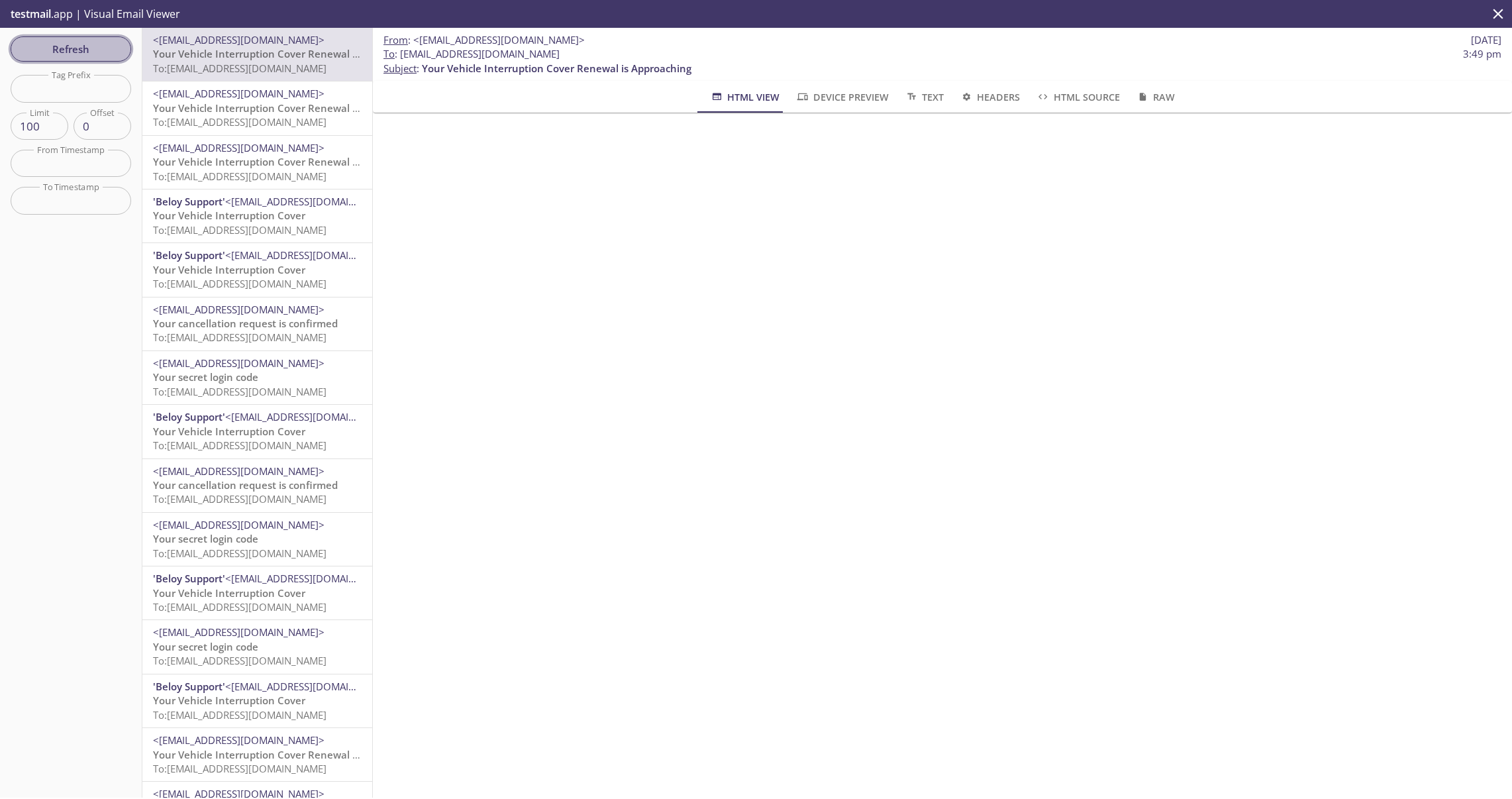
click at [86, 49] on span "Refresh" at bounding box center [71, 48] width 100 height 17
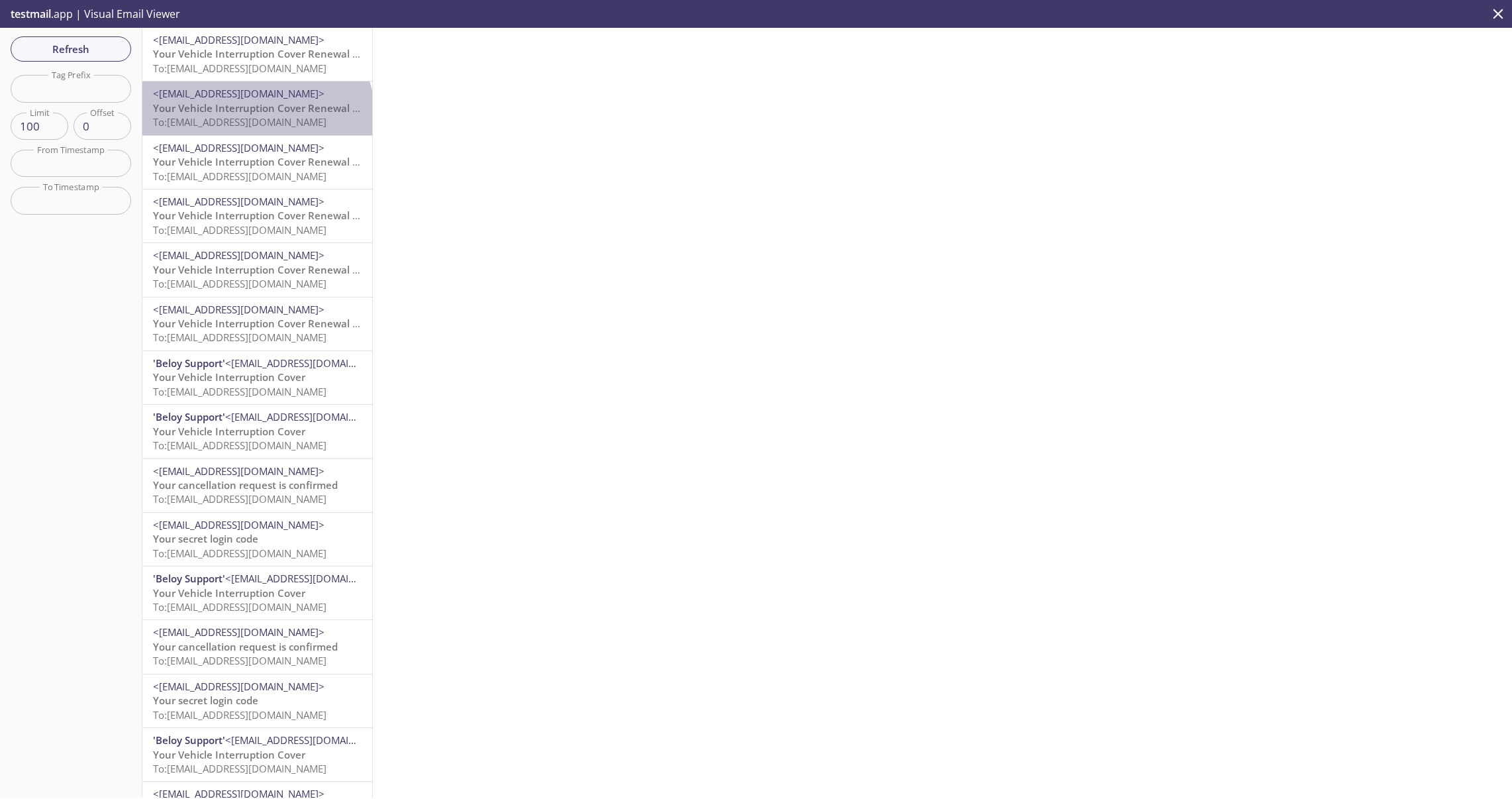
click at [255, 118] on span "To: [EMAIL_ADDRESS][DOMAIN_NAME]" at bounding box center [239, 121] width 174 height 13
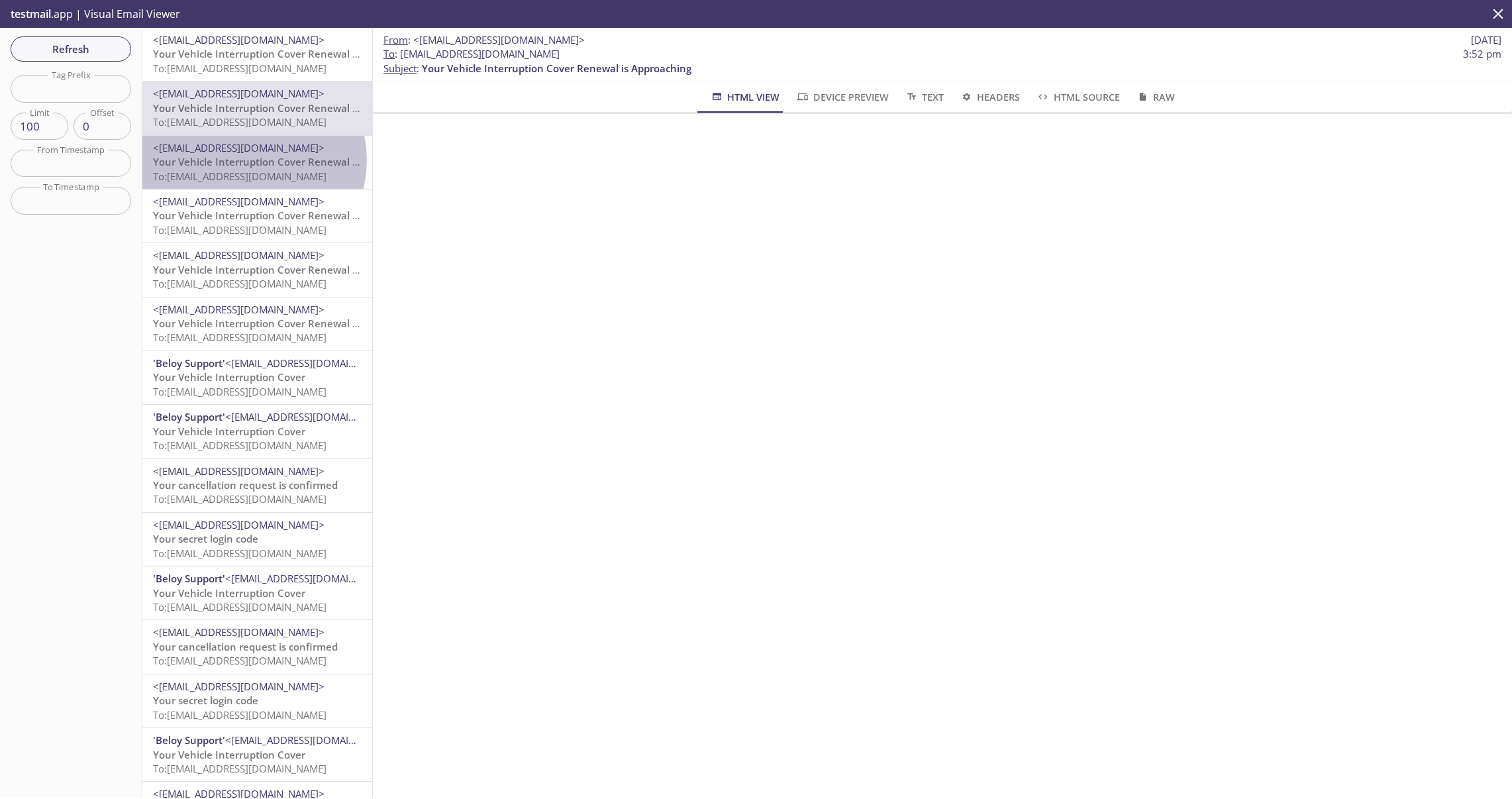
click at [250, 160] on span "Your Vehicle Interruption Cover Renewal is Approaching" at bounding box center [287, 161] width 270 height 13
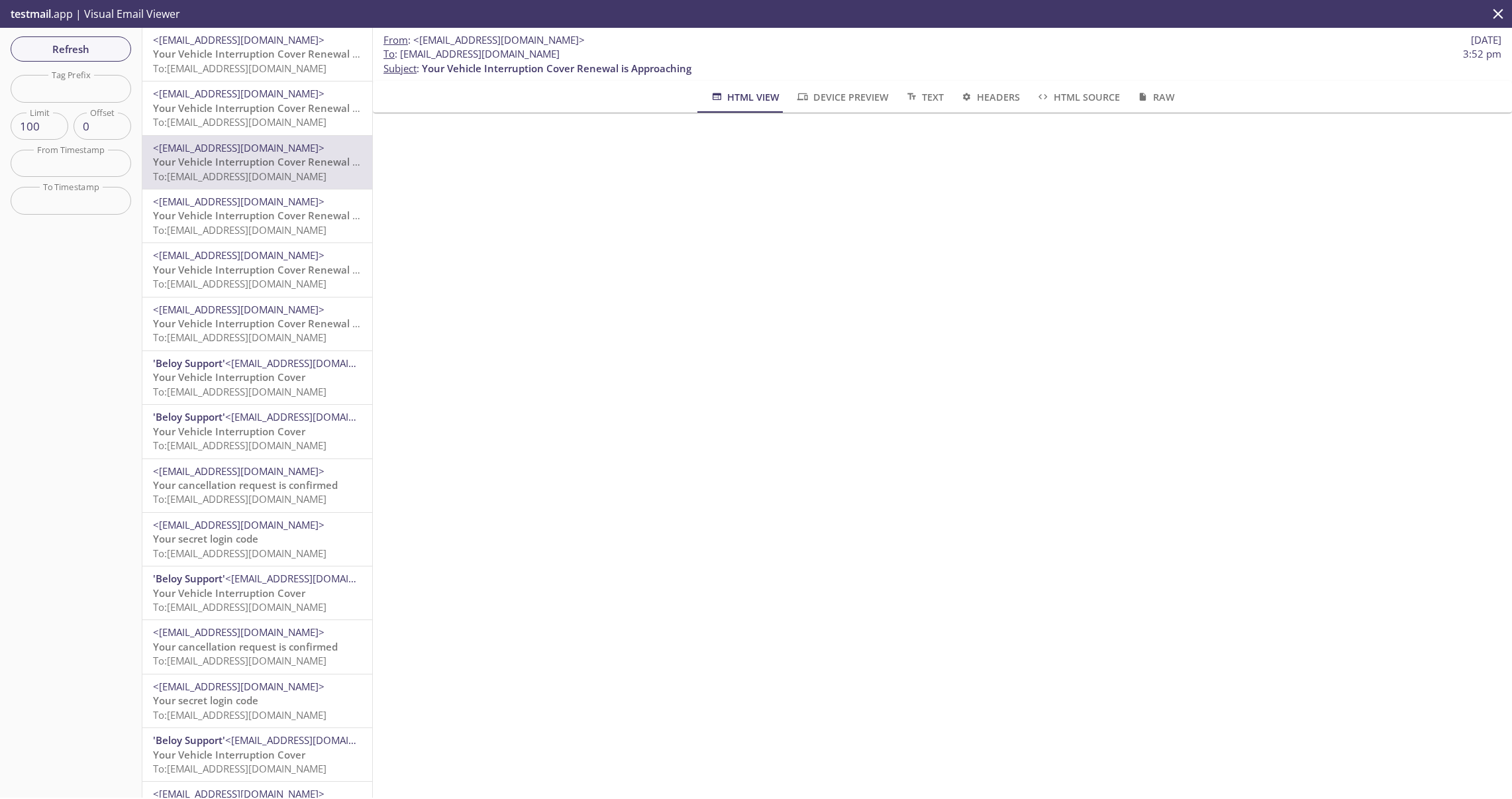
click at [252, 206] on span "<[EMAIL_ADDRESS][DOMAIN_NAME]>" at bounding box center [239, 201] width 172 height 13
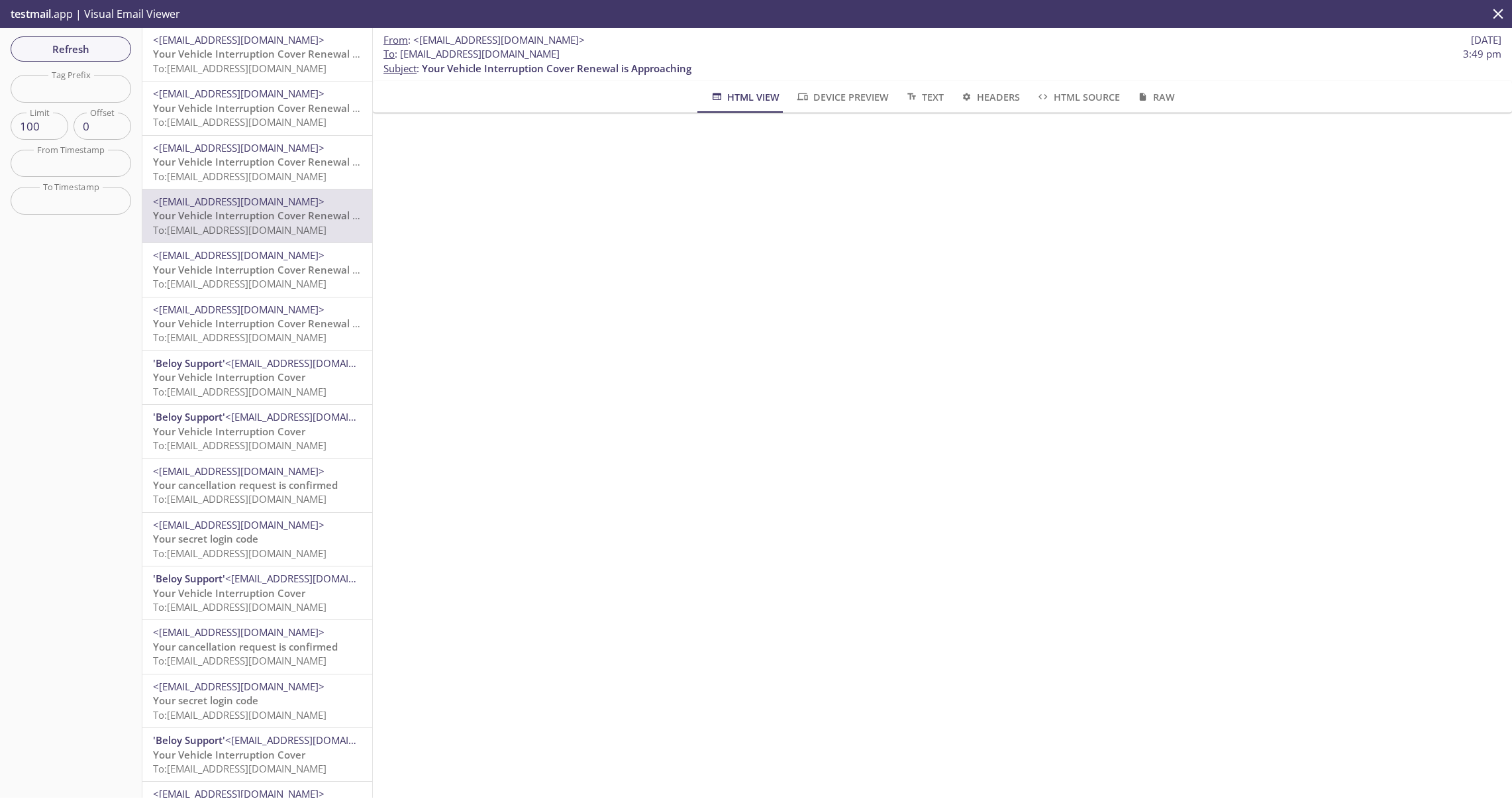
click at [246, 280] on span "To: [EMAIL_ADDRESS][DOMAIN_NAME]" at bounding box center [239, 283] width 174 height 13
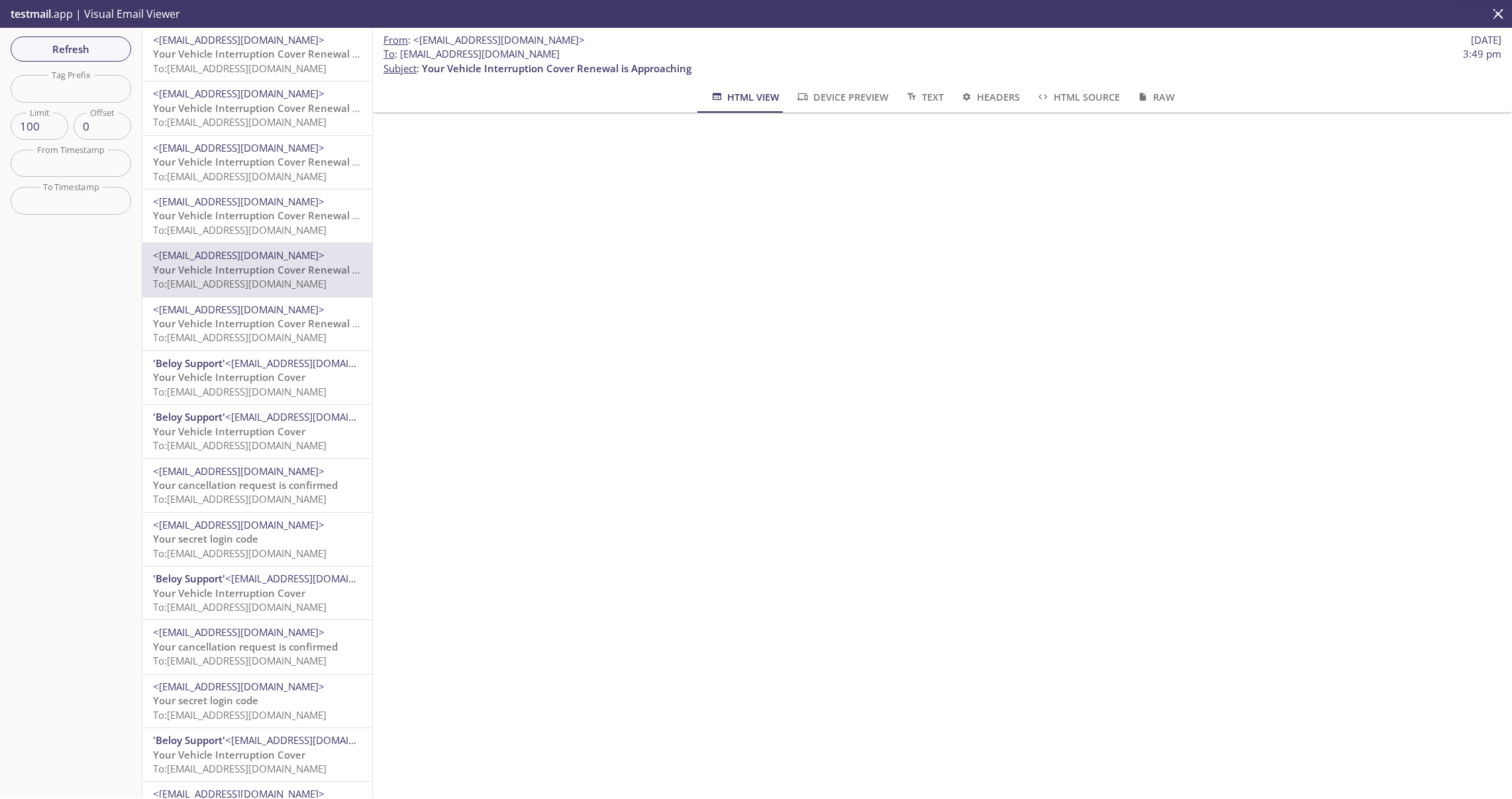
click at [255, 336] on span "To: [EMAIL_ADDRESS][DOMAIN_NAME]" at bounding box center [239, 336] width 174 height 13
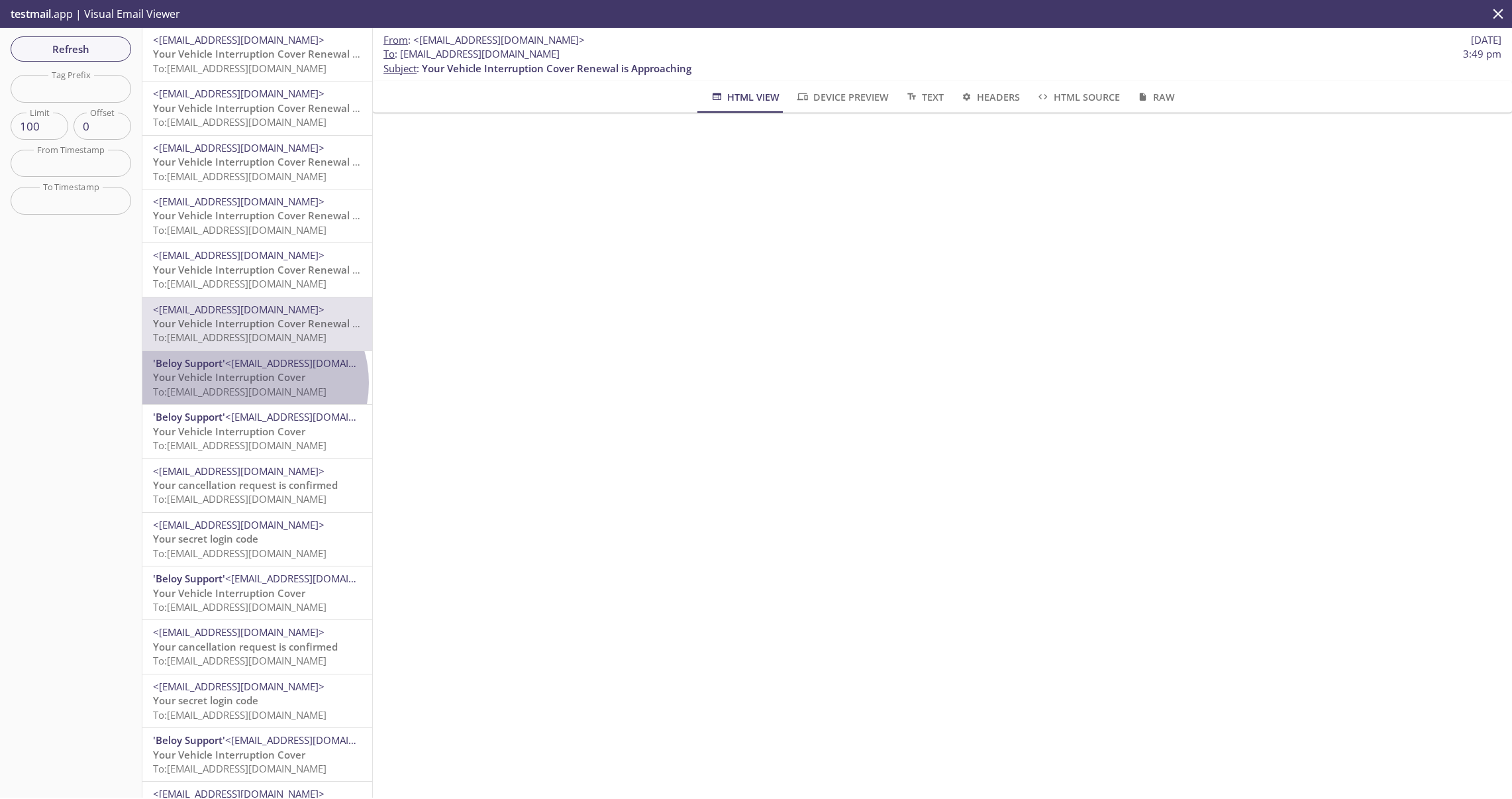
click at [253, 383] on span "Your Vehicle Interruption Cover" at bounding box center [229, 376] width 152 height 13
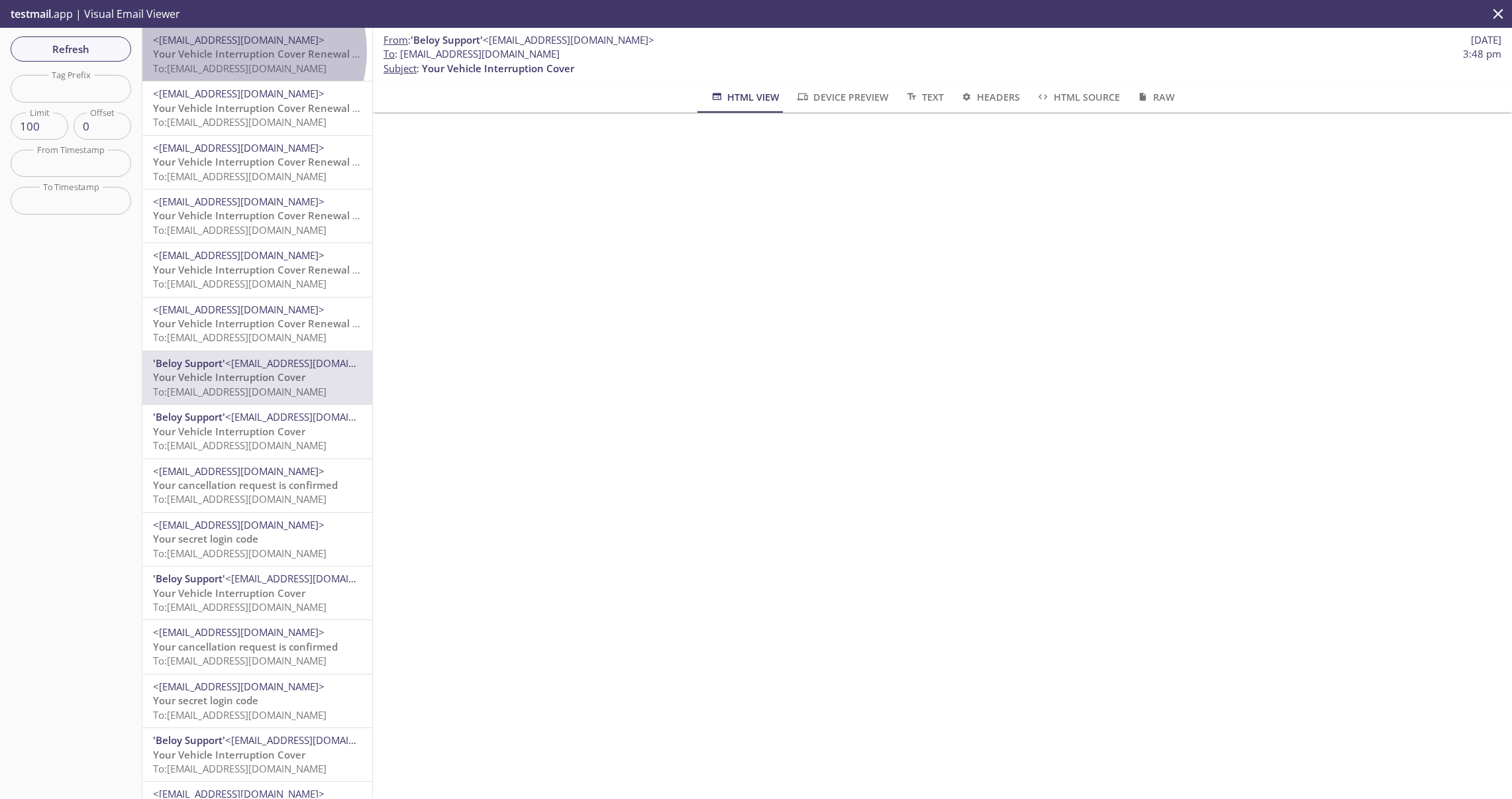
click at [238, 51] on span "Your Vehicle Interruption Cover Renewal is Approaching" at bounding box center [287, 53] width 270 height 13
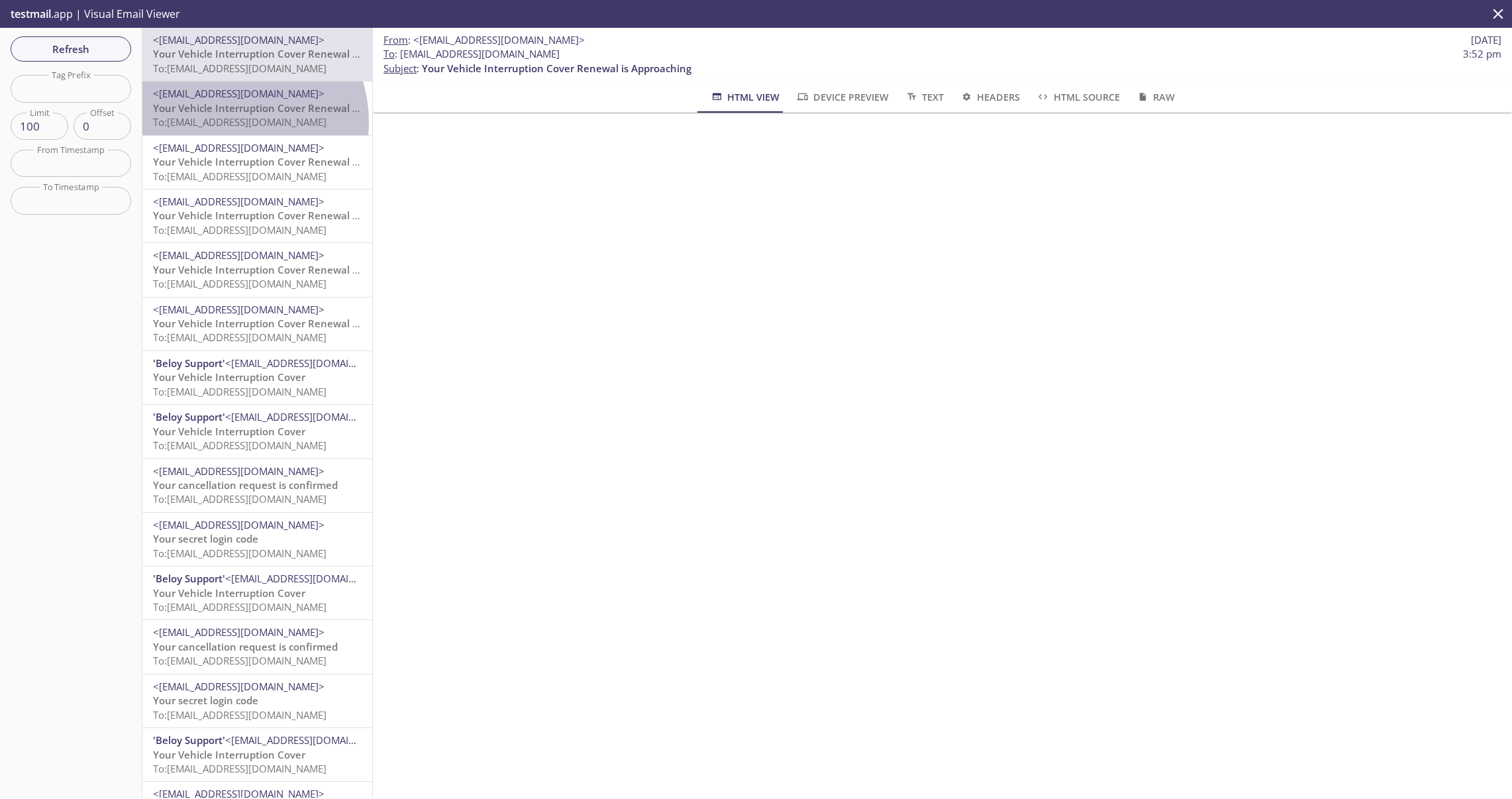
click at [229, 122] on span "To: [EMAIL_ADDRESS][DOMAIN_NAME]" at bounding box center [239, 121] width 174 height 13
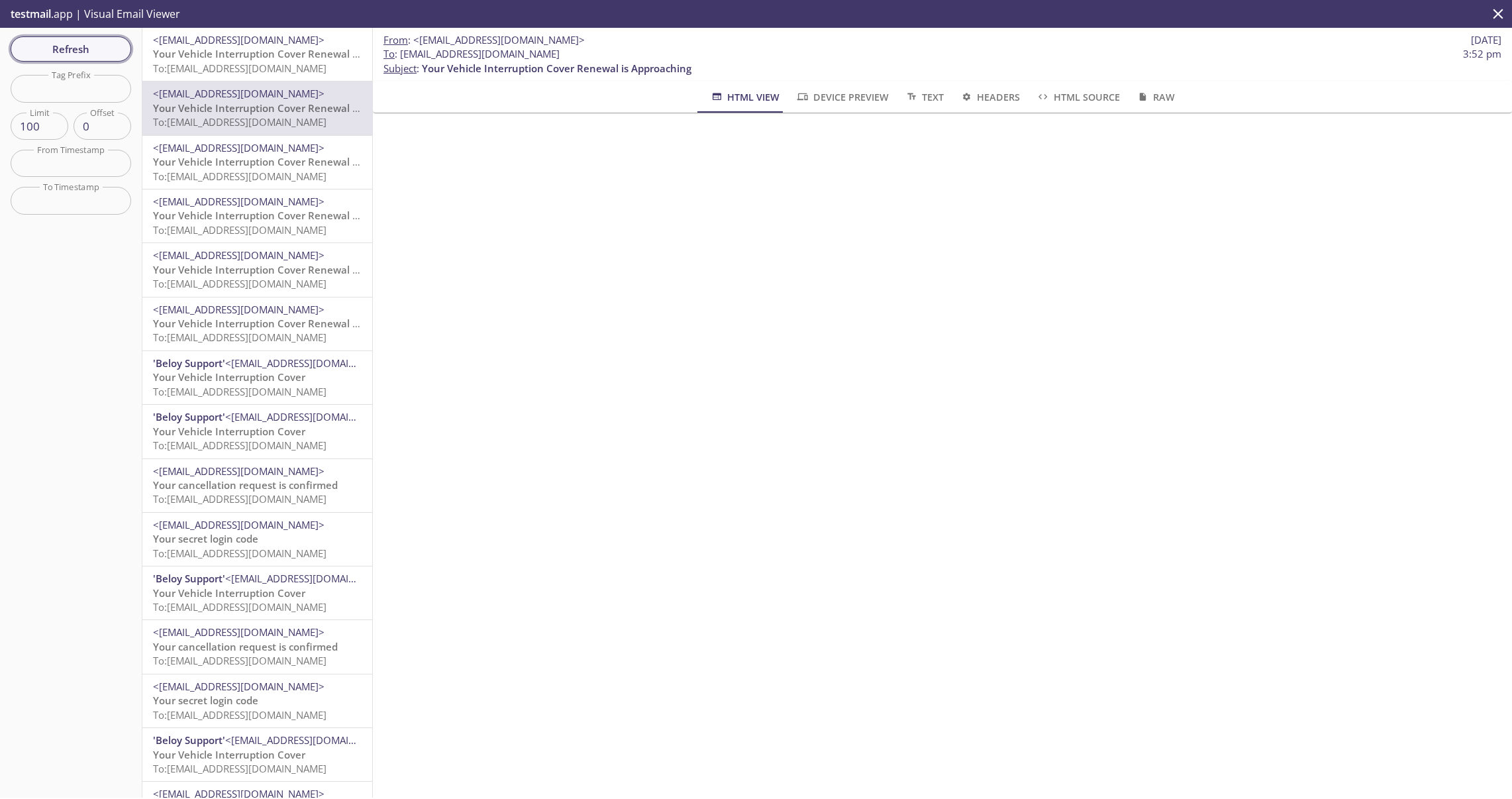
click at [90, 53] on span "Refresh" at bounding box center [71, 48] width 100 height 17
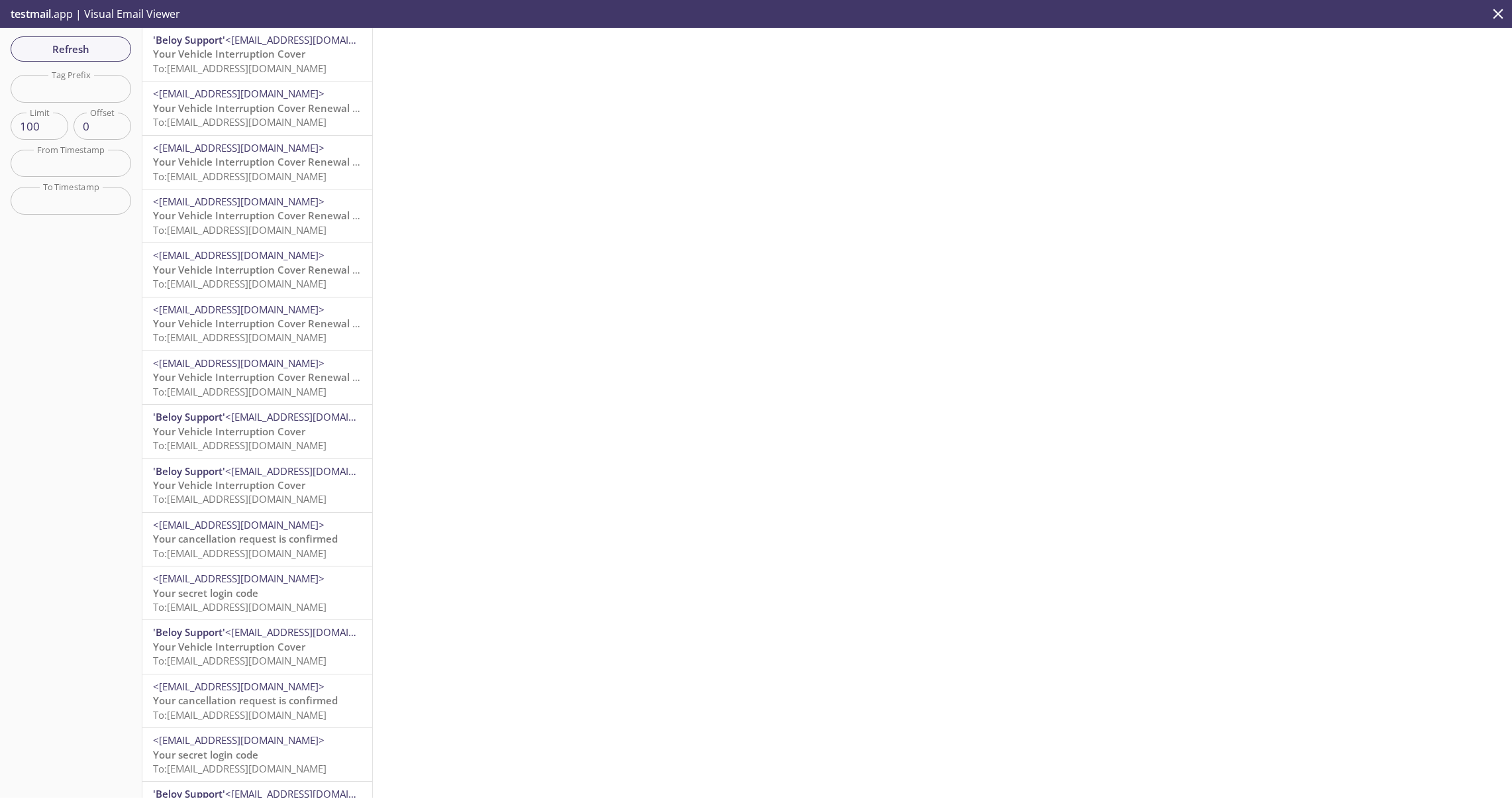
click at [304, 54] on p "Your Vehicle Interruption Cover To: [EMAIL_ADDRESS][DOMAIN_NAME]" at bounding box center [257, 61] width 208 height 28
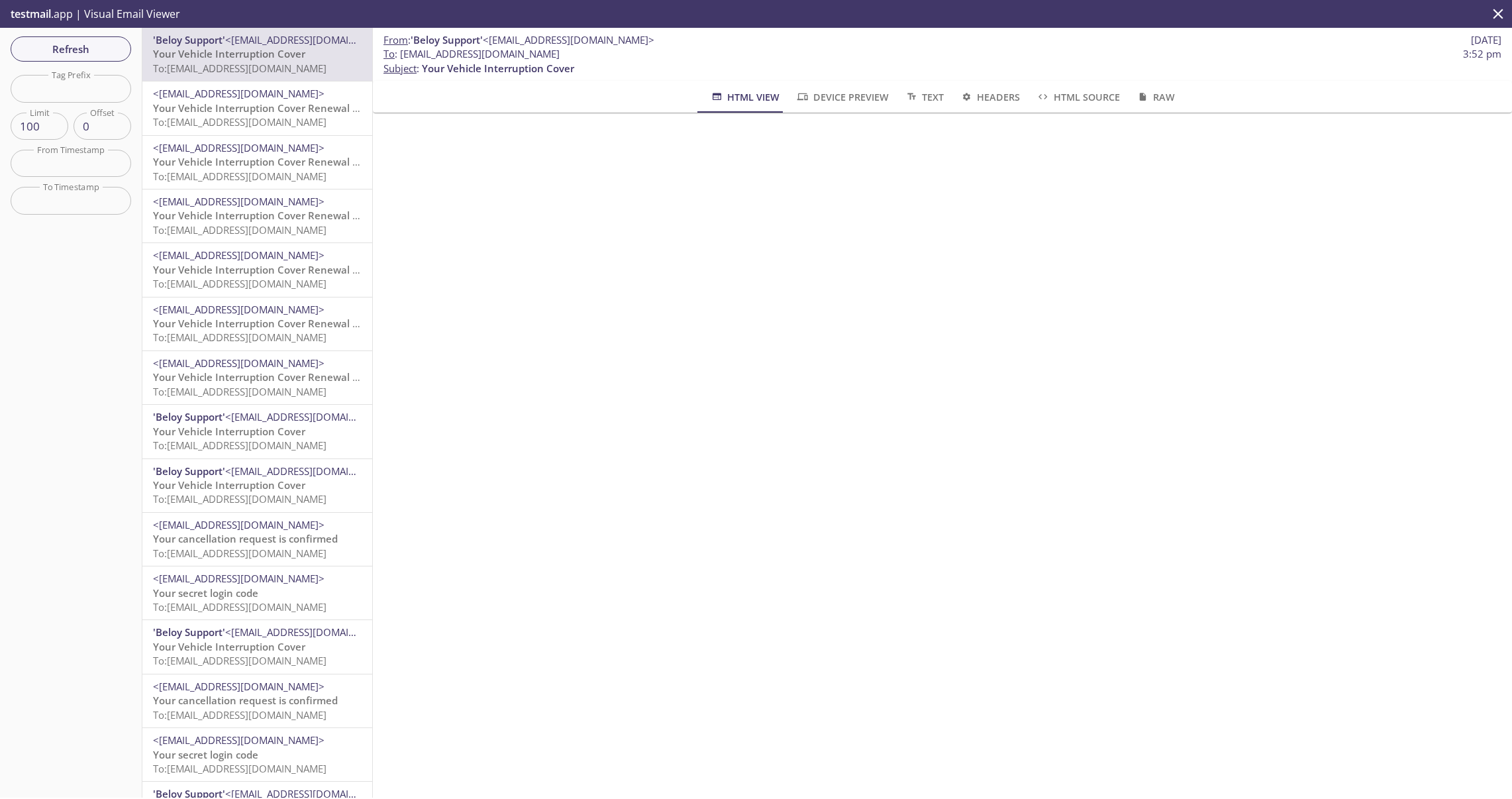
click at [287, 127] on span "To: [EMAIL_ADDRESS][DOMAIN_NAME]" at bounding box center [239, 121] width 174 height 13
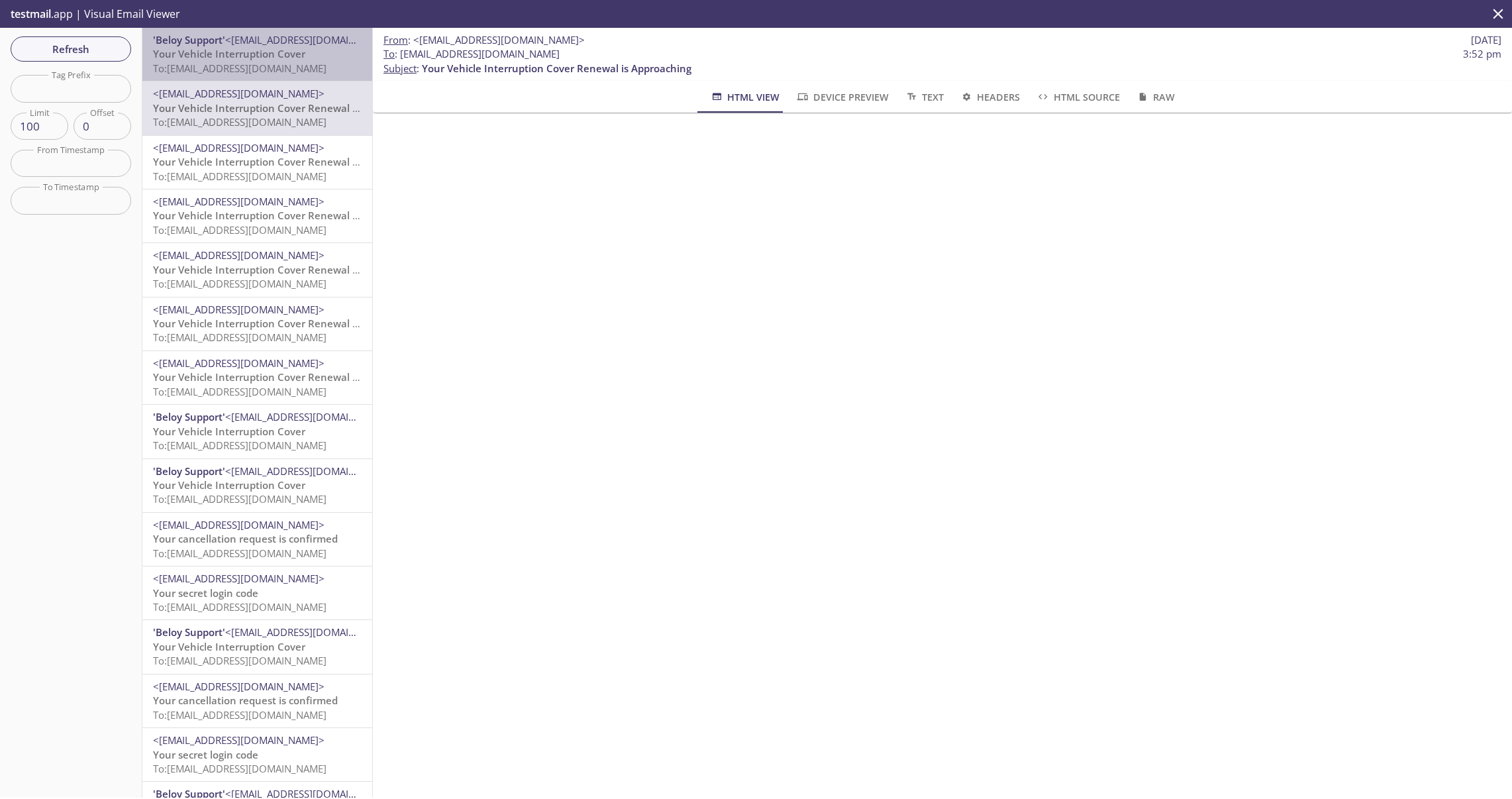
click at [281, 65] on span "To: [EMAIL_ADDRESS][DOMAIN_NAME]" at bounding box center [239, 68] width 174 height 13
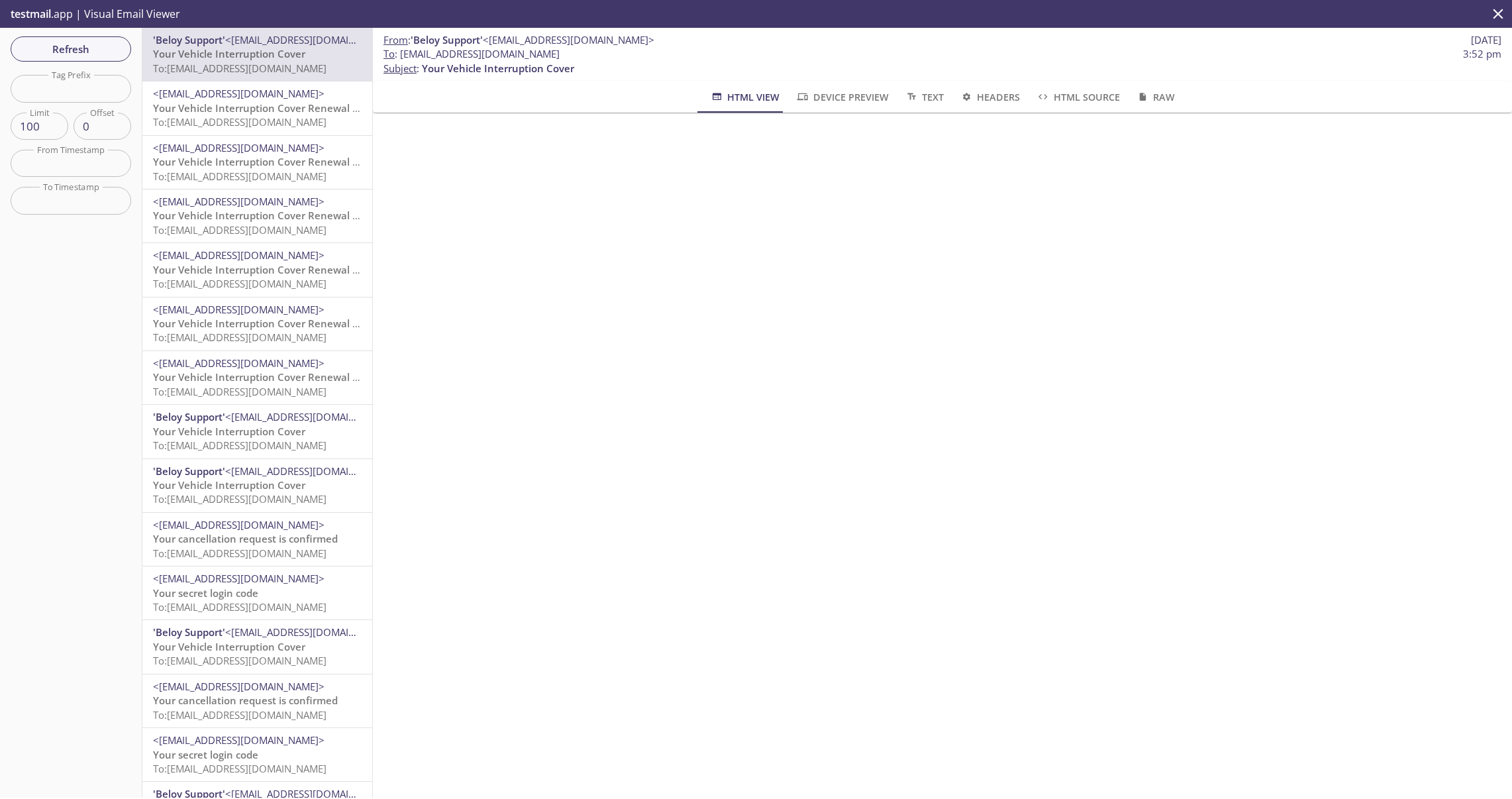
click at [250, 63] on span "To: [EMAIL_ADDRESS][DOMAIN_NAME]" at bounding box center [239, 68] width 174 height 13
click at [101, 45] on span "Refresh" at bounding box center [71, 48] width 100 height 17
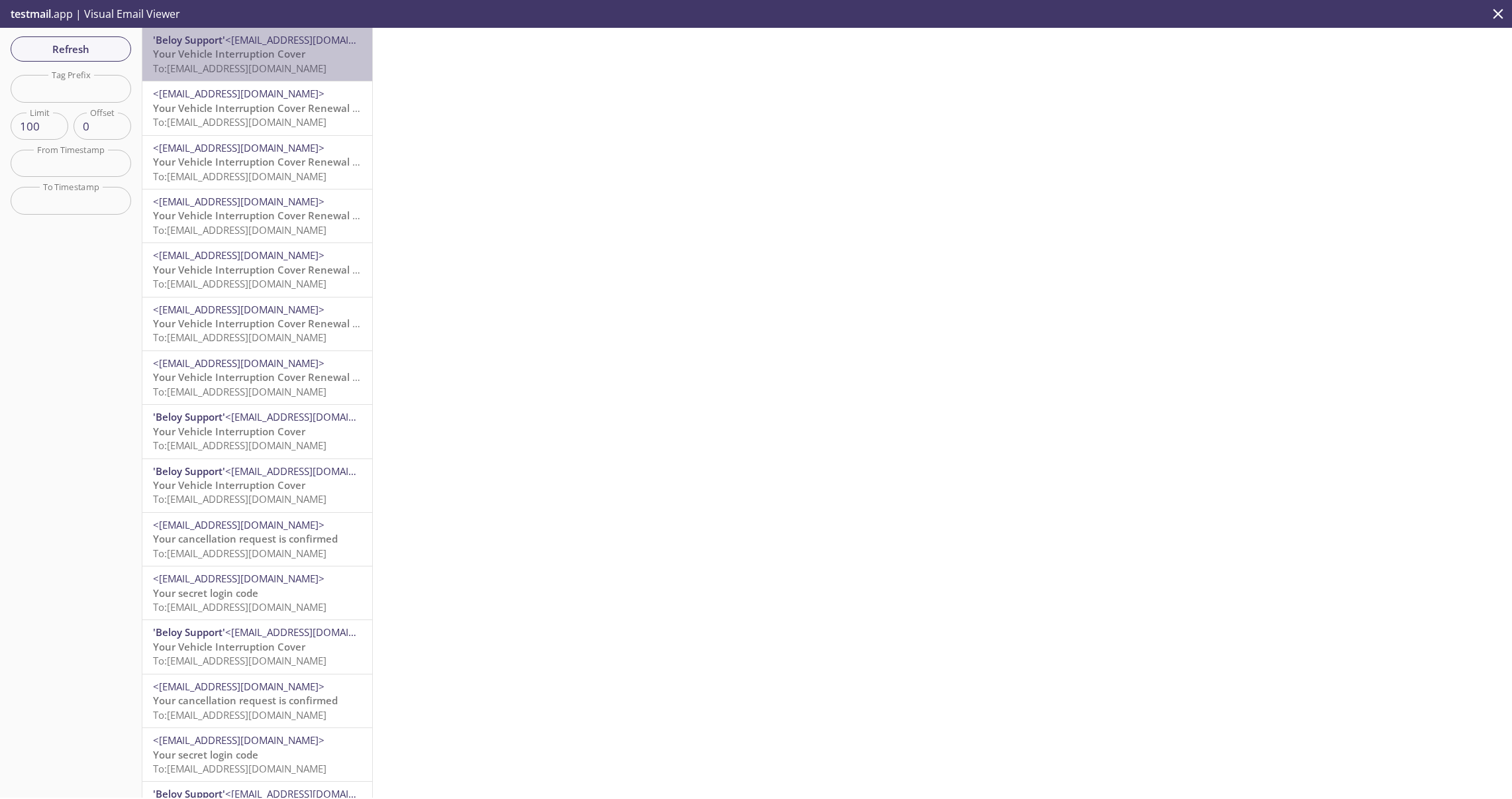
click at [277, 59] on span "Your Vehicle Interruption Cover" at bounding box center [229, 53] width 152 height 13
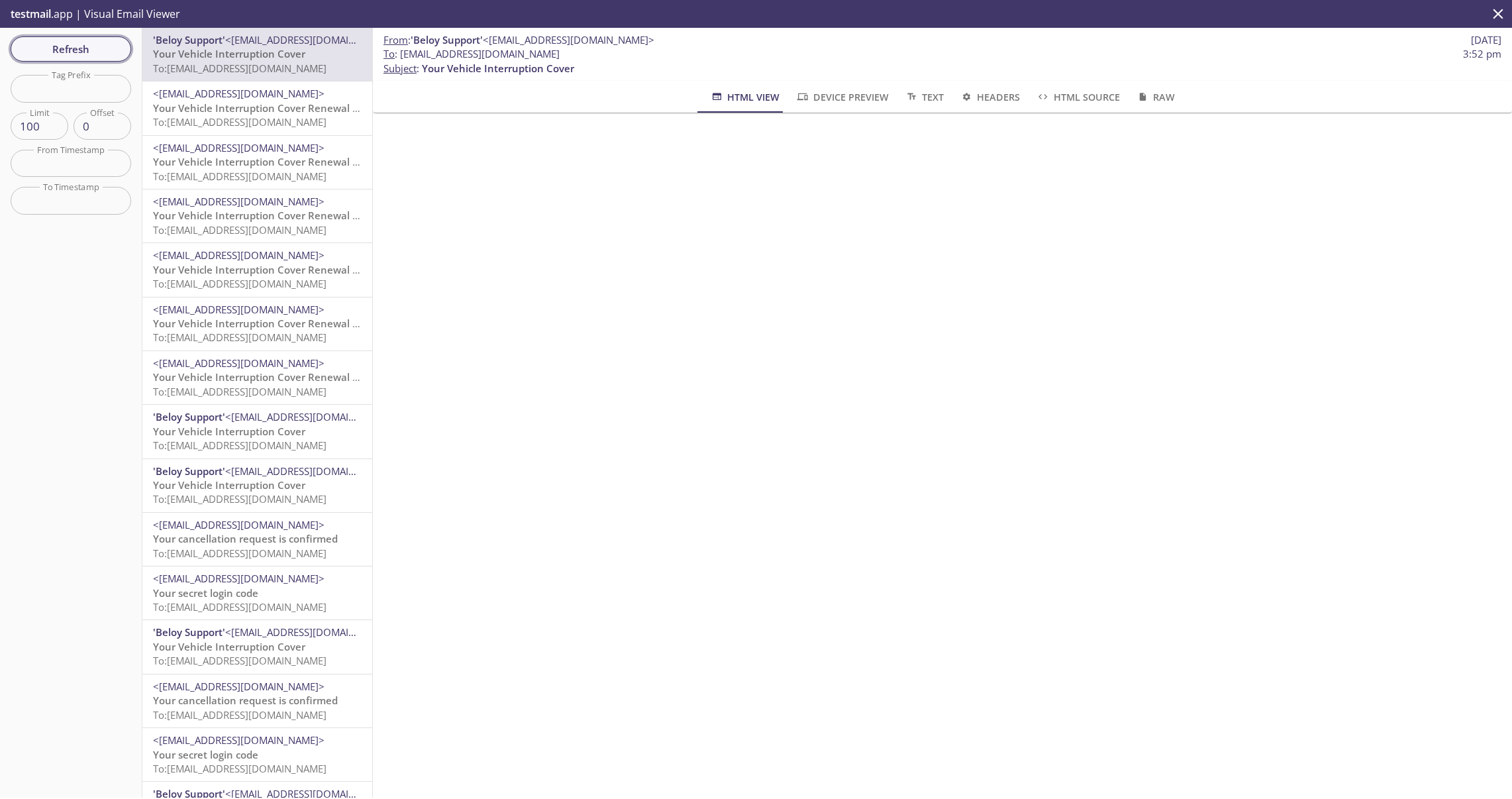
click at [113, 52] on span "Refresh" at bounding box center [71, 48] width 100 height 17
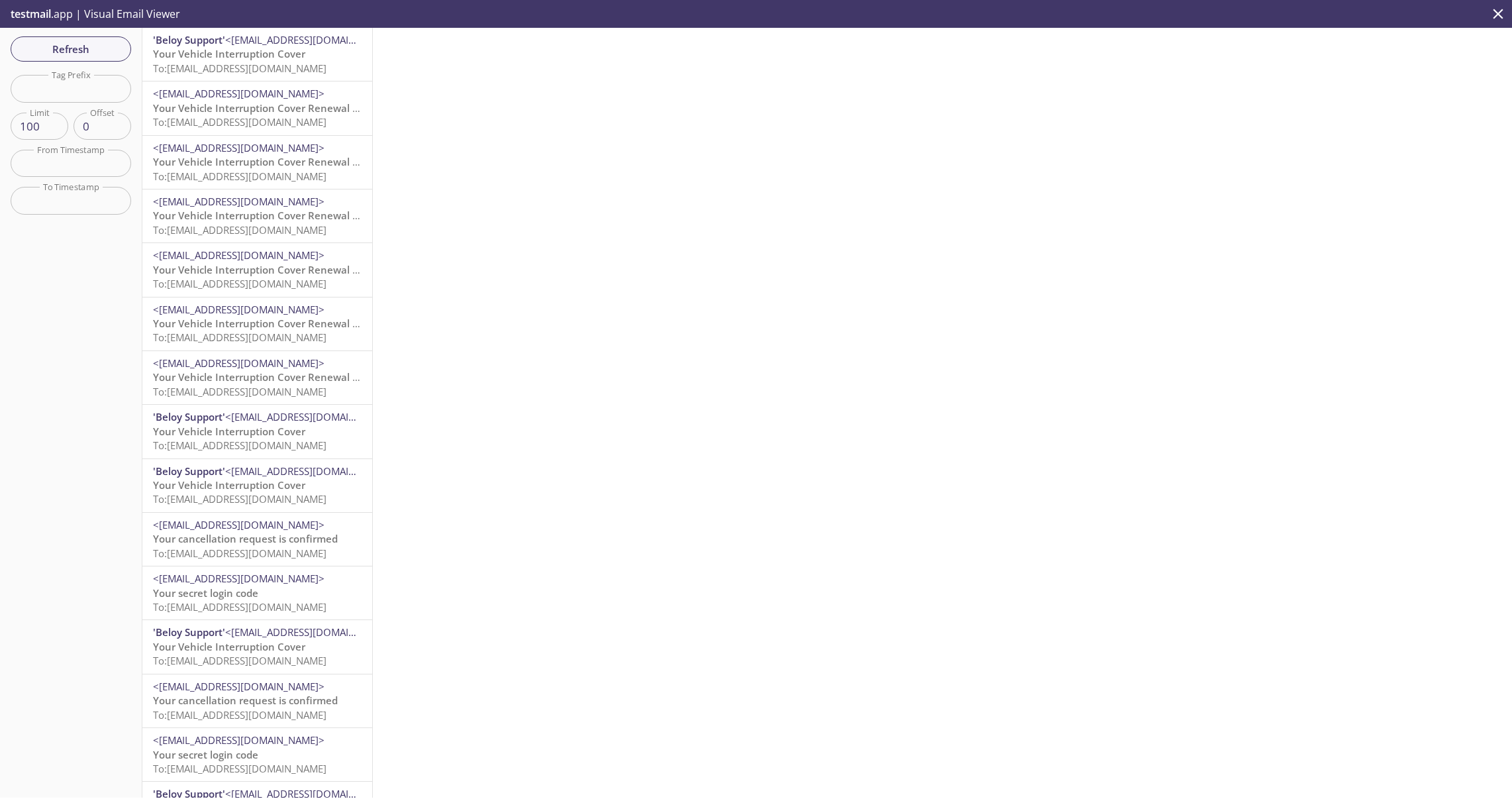
click at [283, 59] on span "Your Vehicle Interruption Cover" at bounding box center [229, 53] width 152 height 13
